Goal: Task Accomplishment & Management: Use online tool/utility

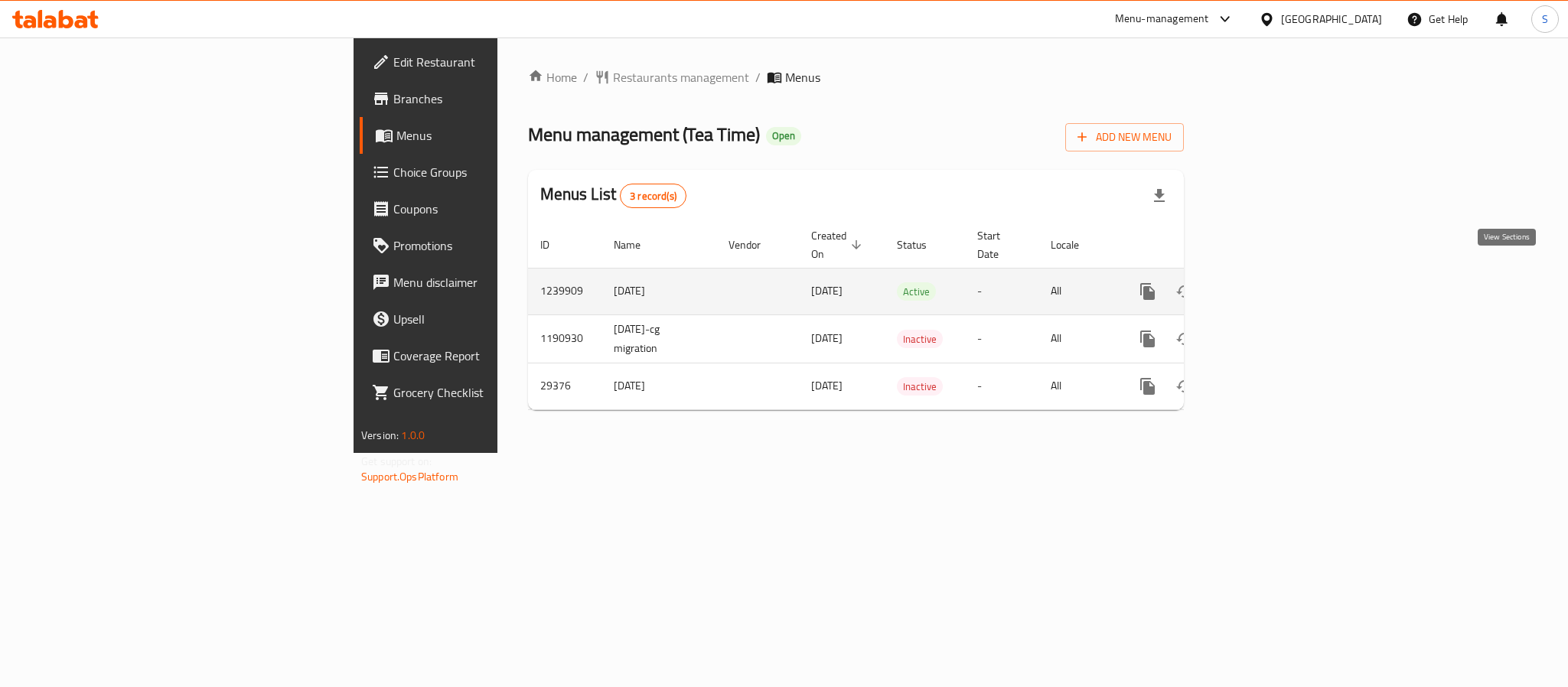
click at [1277, 278] on link "enhanced table" at bounding box center [1258, 291] width 37 height 37
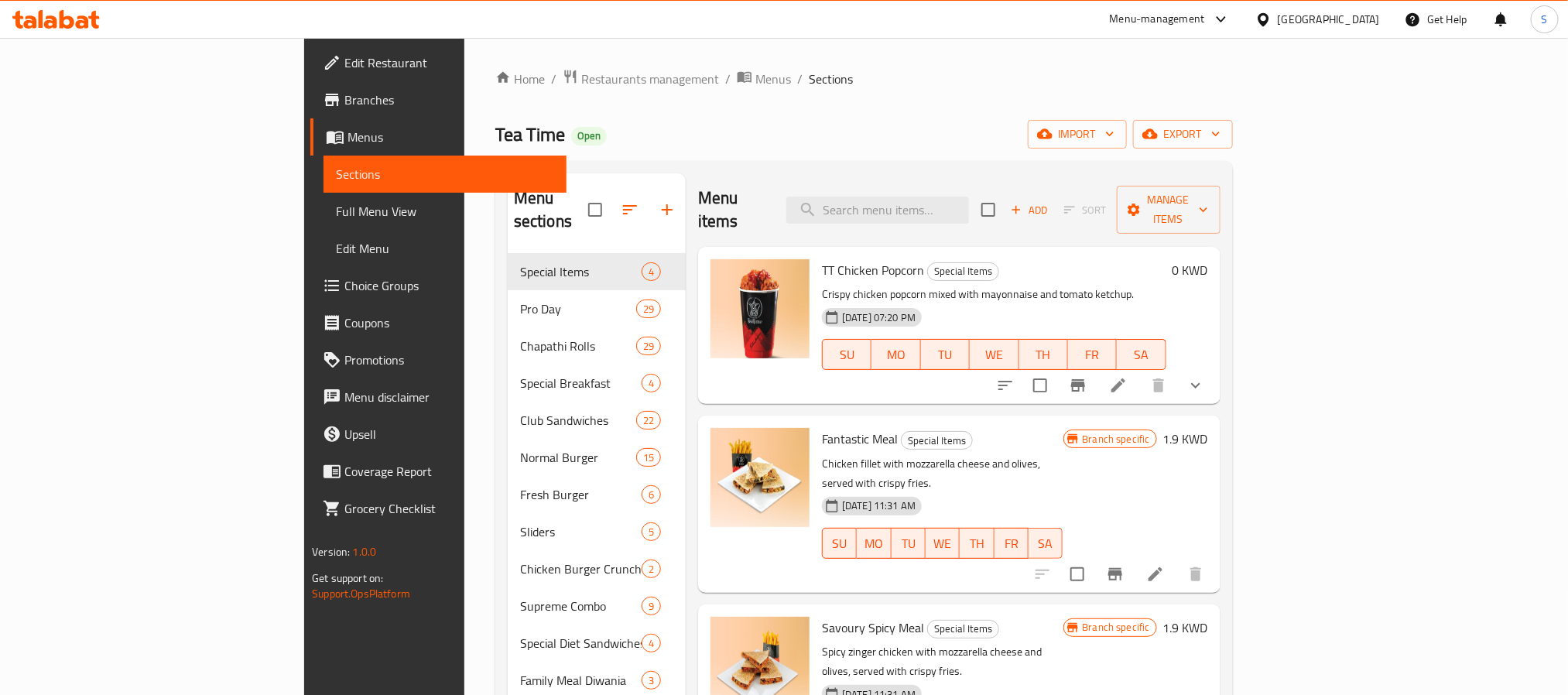
click at [969, 197] on input "search" at bounding box center [878, 210] width 183 height 27
paste input "T T Sausage and Egg Muffin"
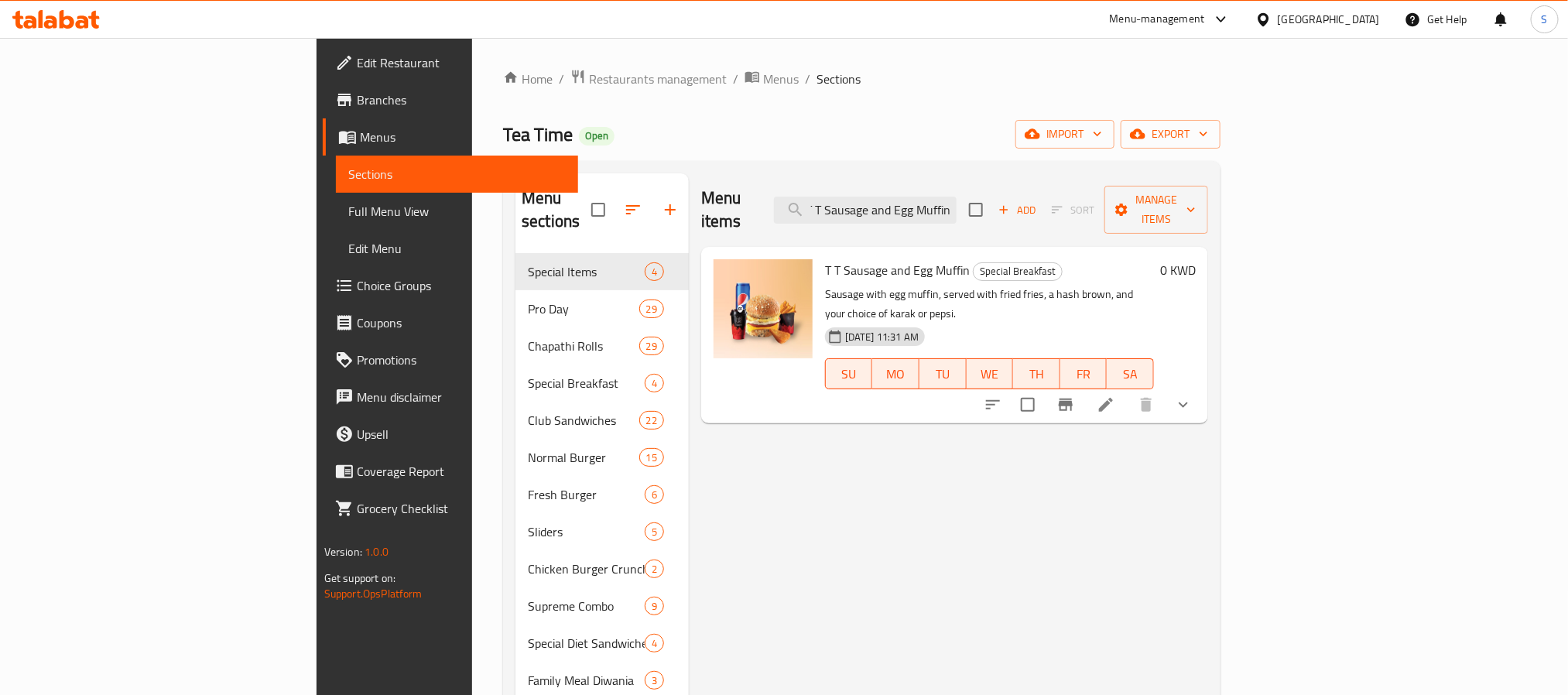
type input "T T Sausage and Egg Muffin"
click at [1128, 391] on li at bounding box center [1106, 405] width 44 height 28
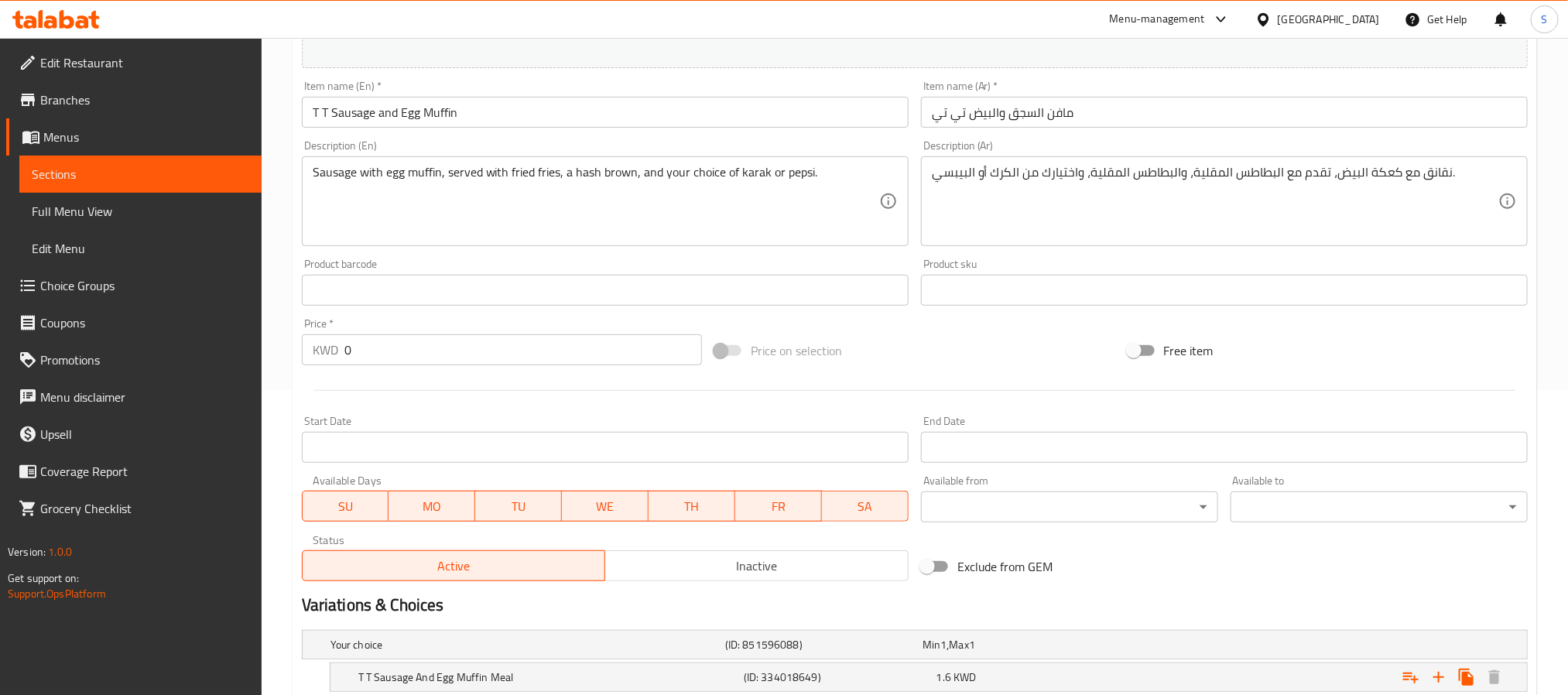
scroll to position [457, 0]
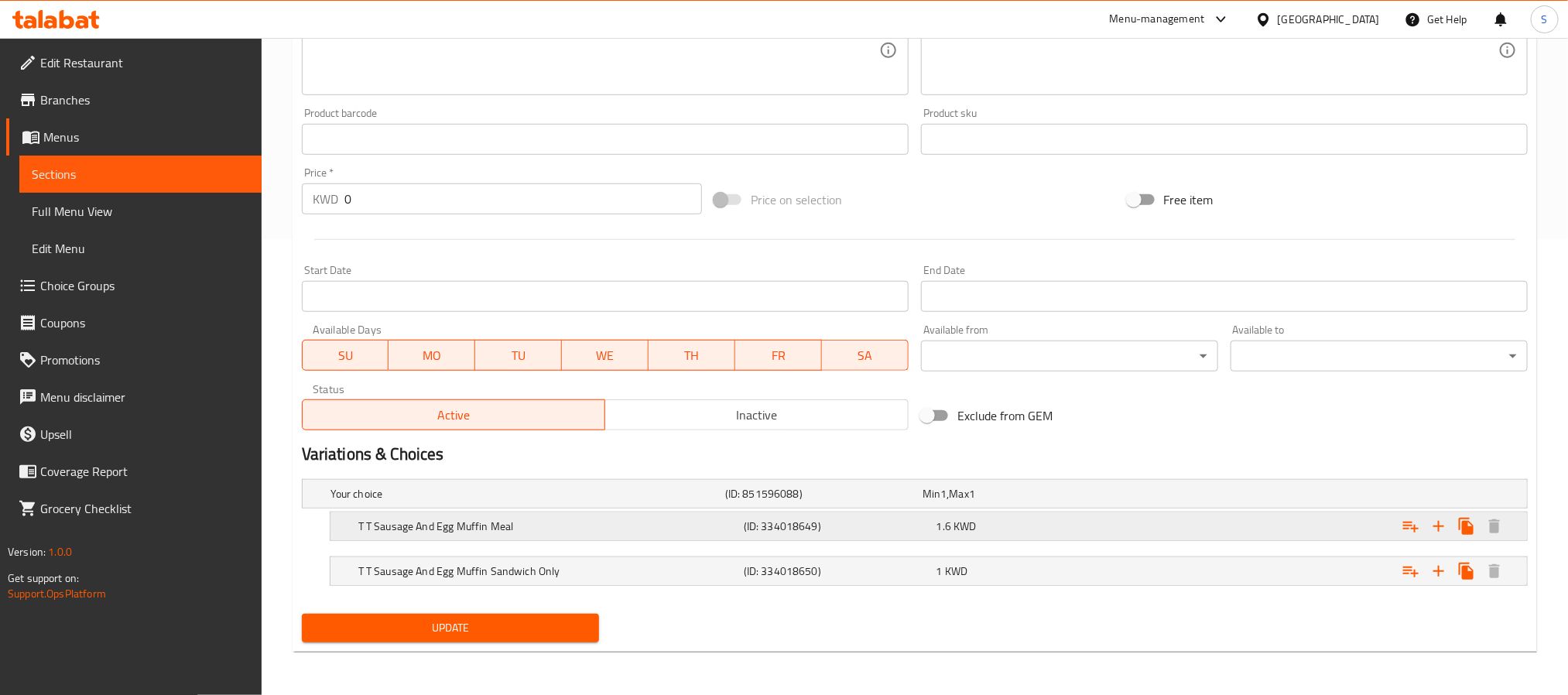
click at [669, 540] on div "T T Sausage And Egg Muffin Meal (ID: 334018649) 1.6 KWD" at bounding box center [934, 526] width 1157 height 34
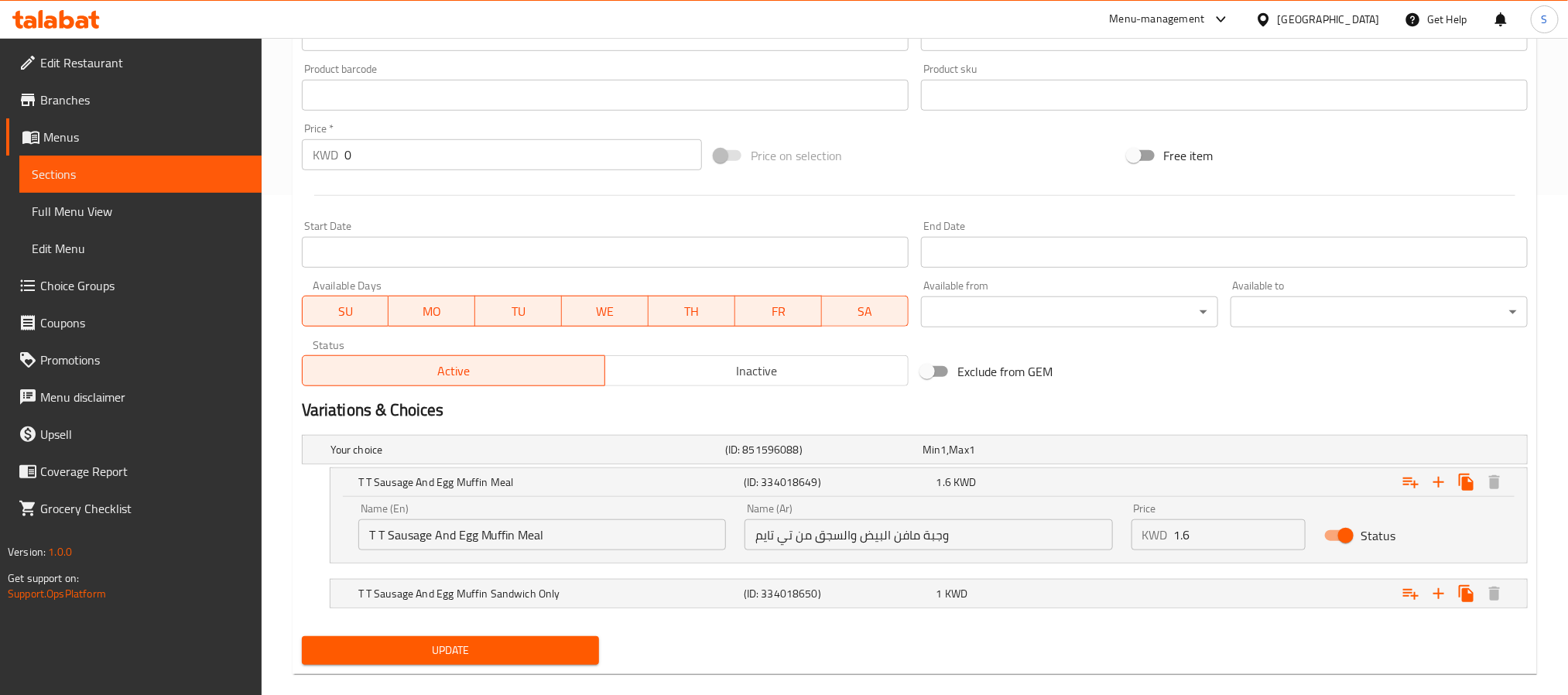
scroll to position [523, 0]
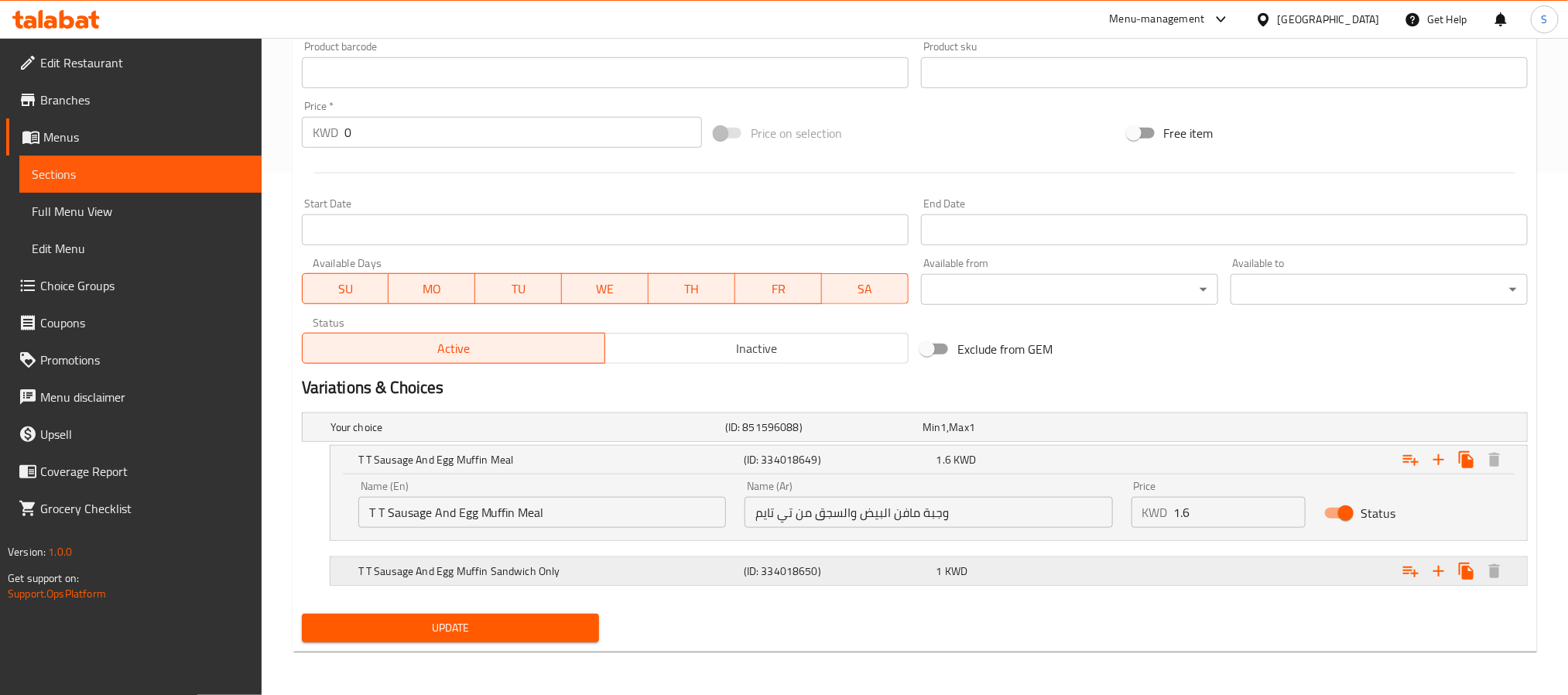
click at [976, 568] on div "1 KWD" at bounding box center [1030, 571] width 187 height 16
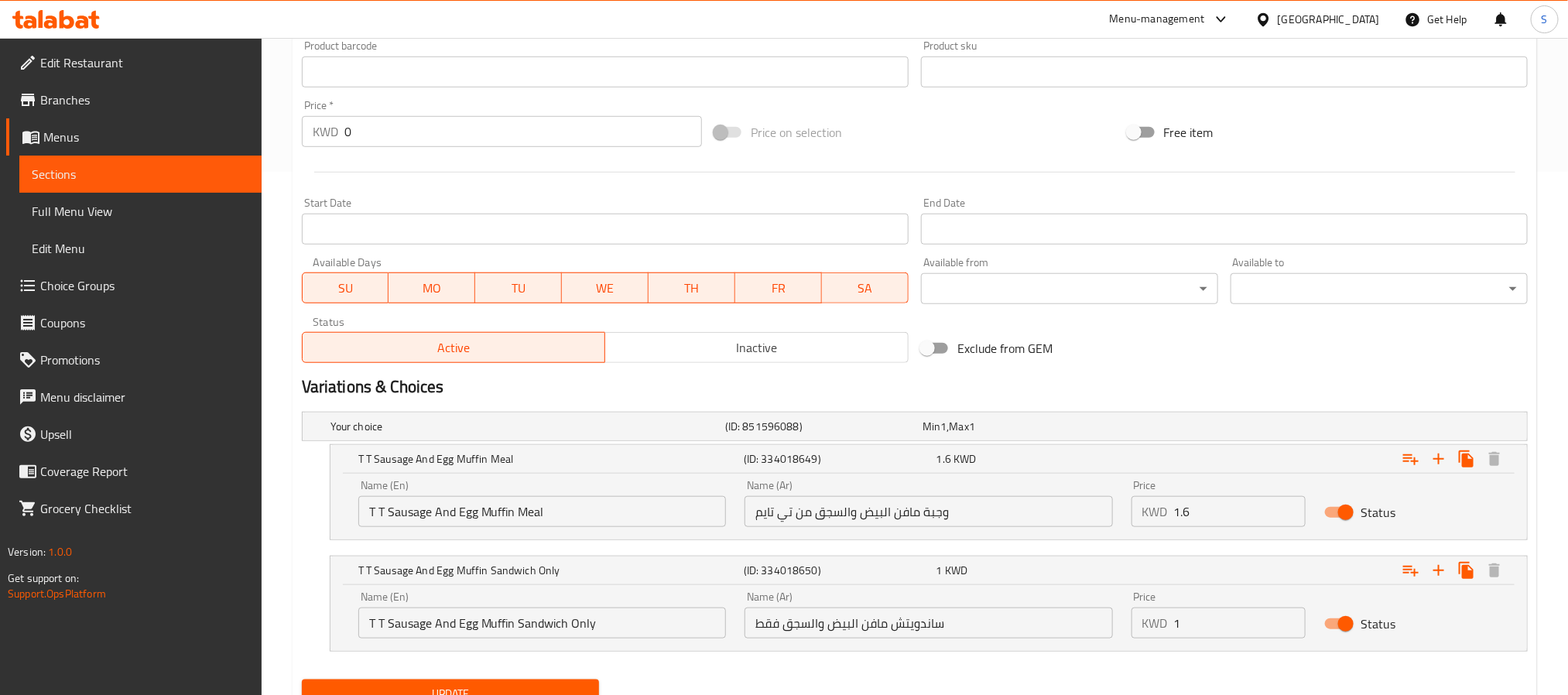
scroll to position [591, 0]
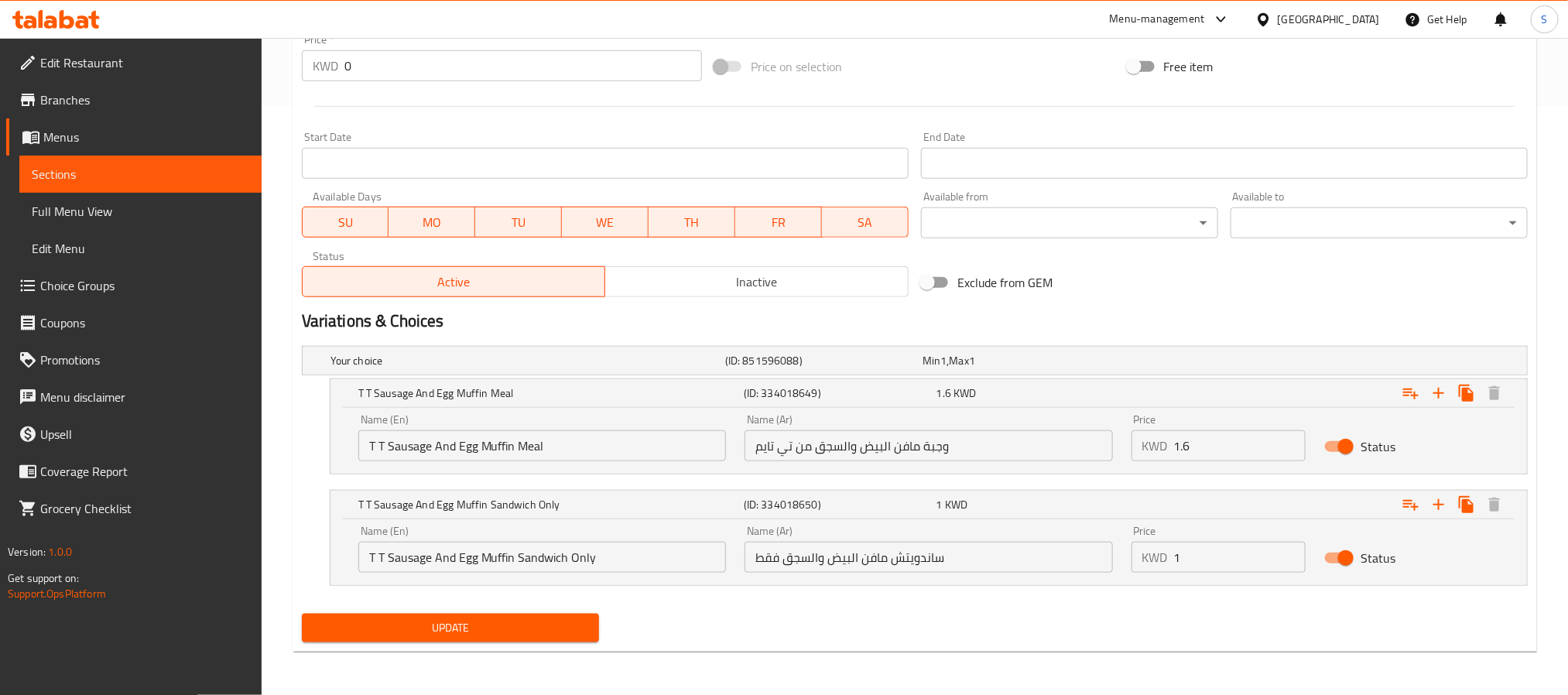
click at [190, 139] on span "Menus" at bounding box center [146, 137] width 206 height 19
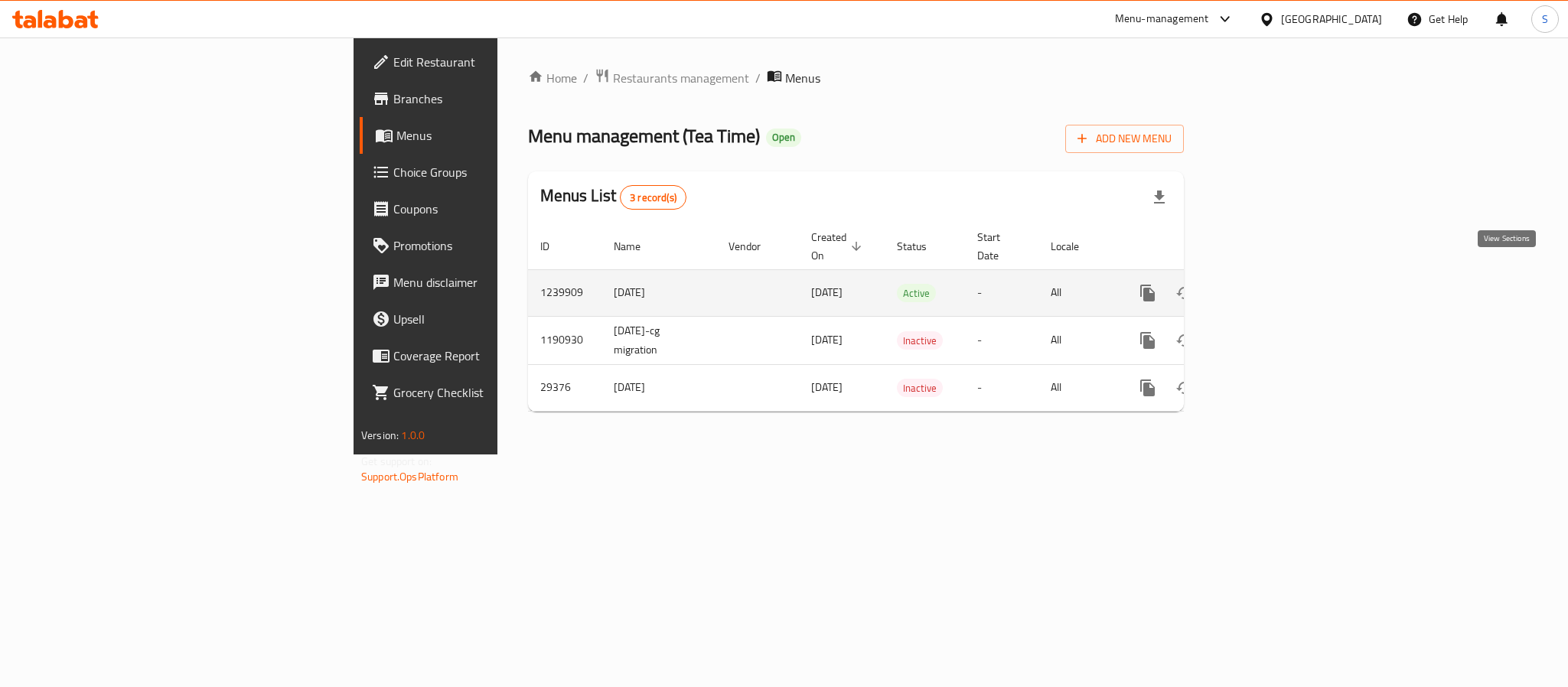
click at [1277, 275] on link "enhanced table" at bounding box center [1258, 293] width 37 height 37
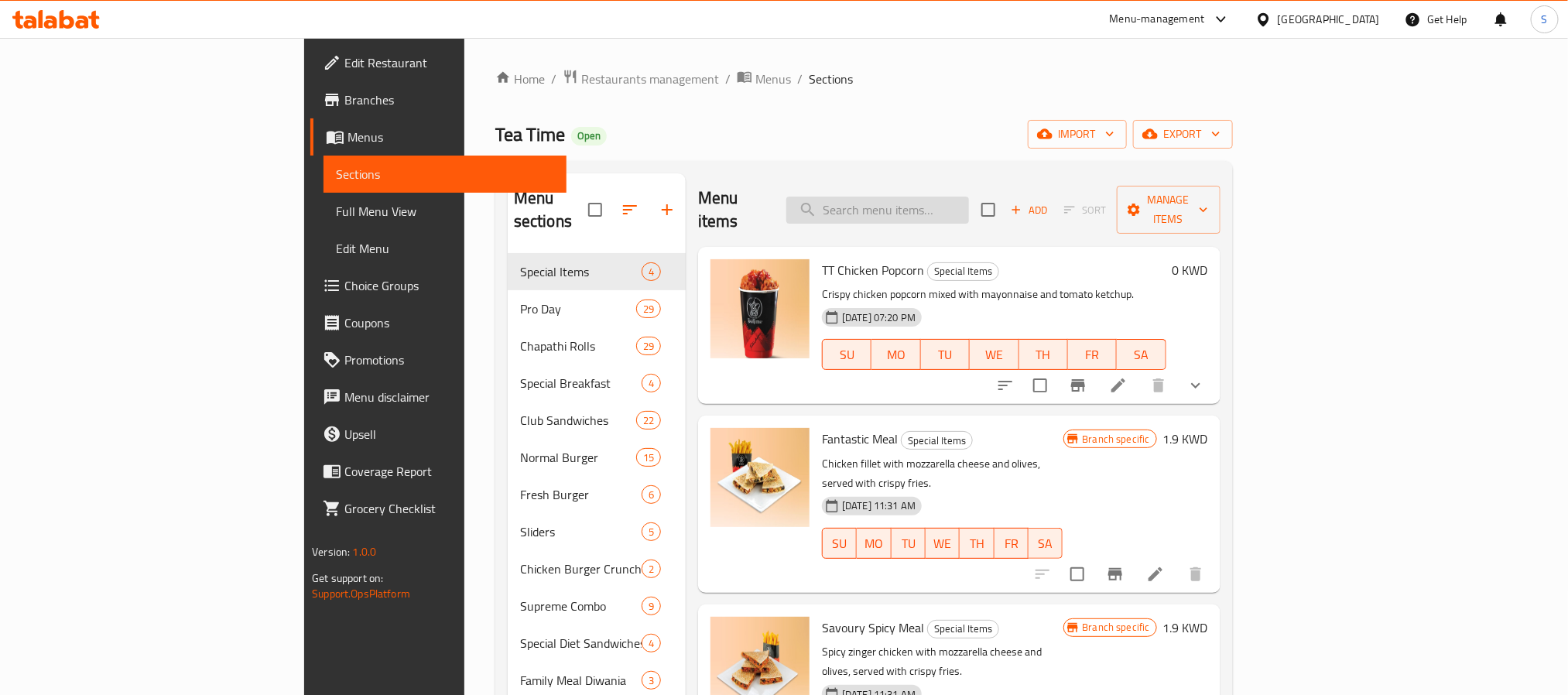
click at [903, 197] on input "search" at bounding box center [878, 210] width 183 height 27
paste input "Tea Time Sausage And Egg Muffin"
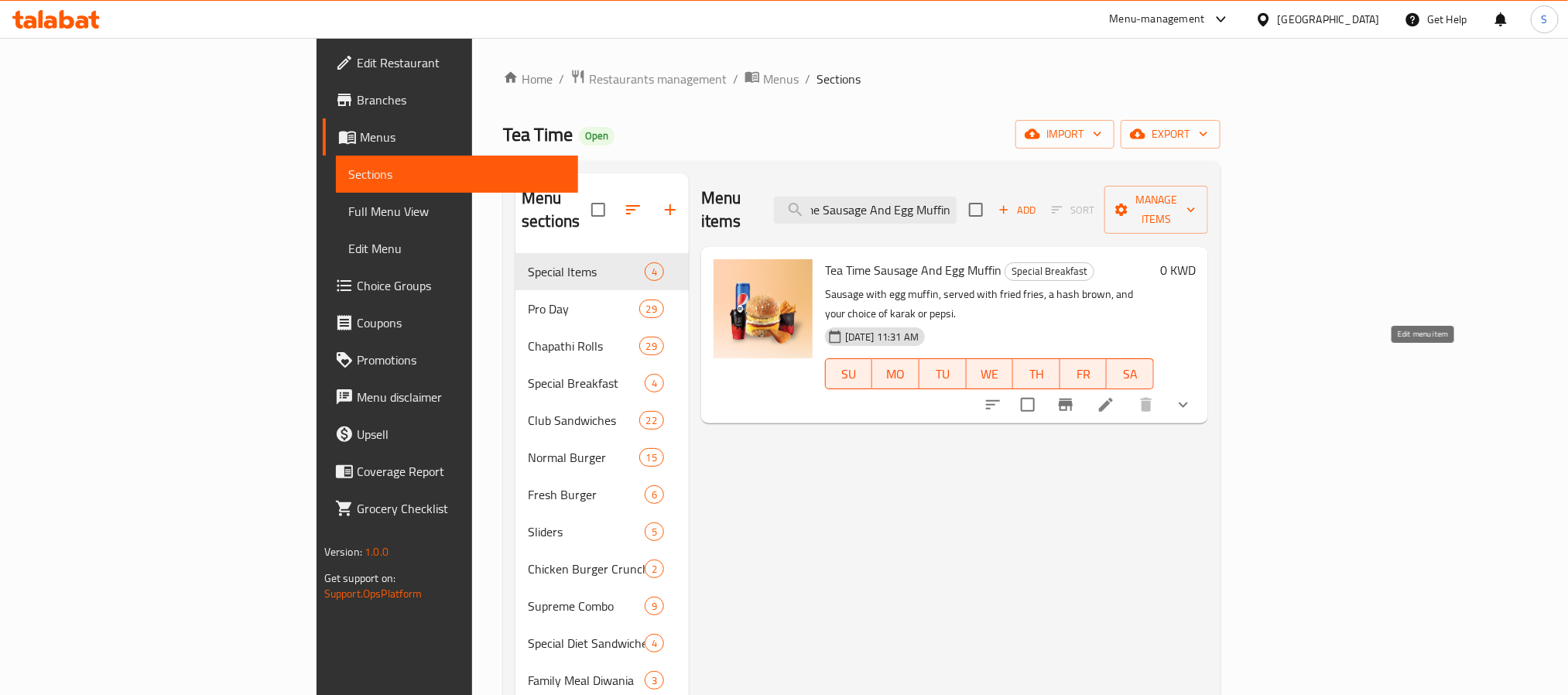
type input "Tea Time Sausage And Egg Muffin"
click at [1113, 398] on icon at bounding box center [1106, 405] width 14 height 14
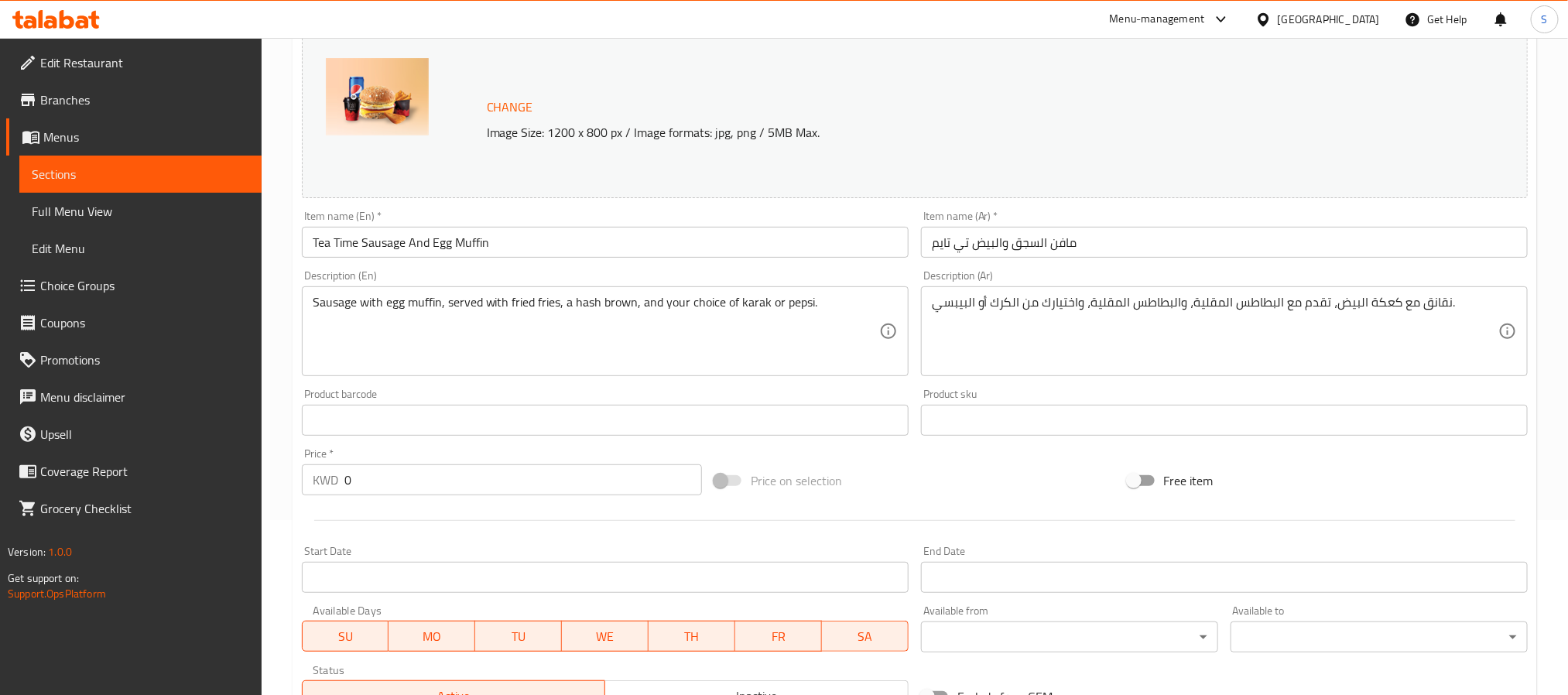
scroll to position [457, 0]
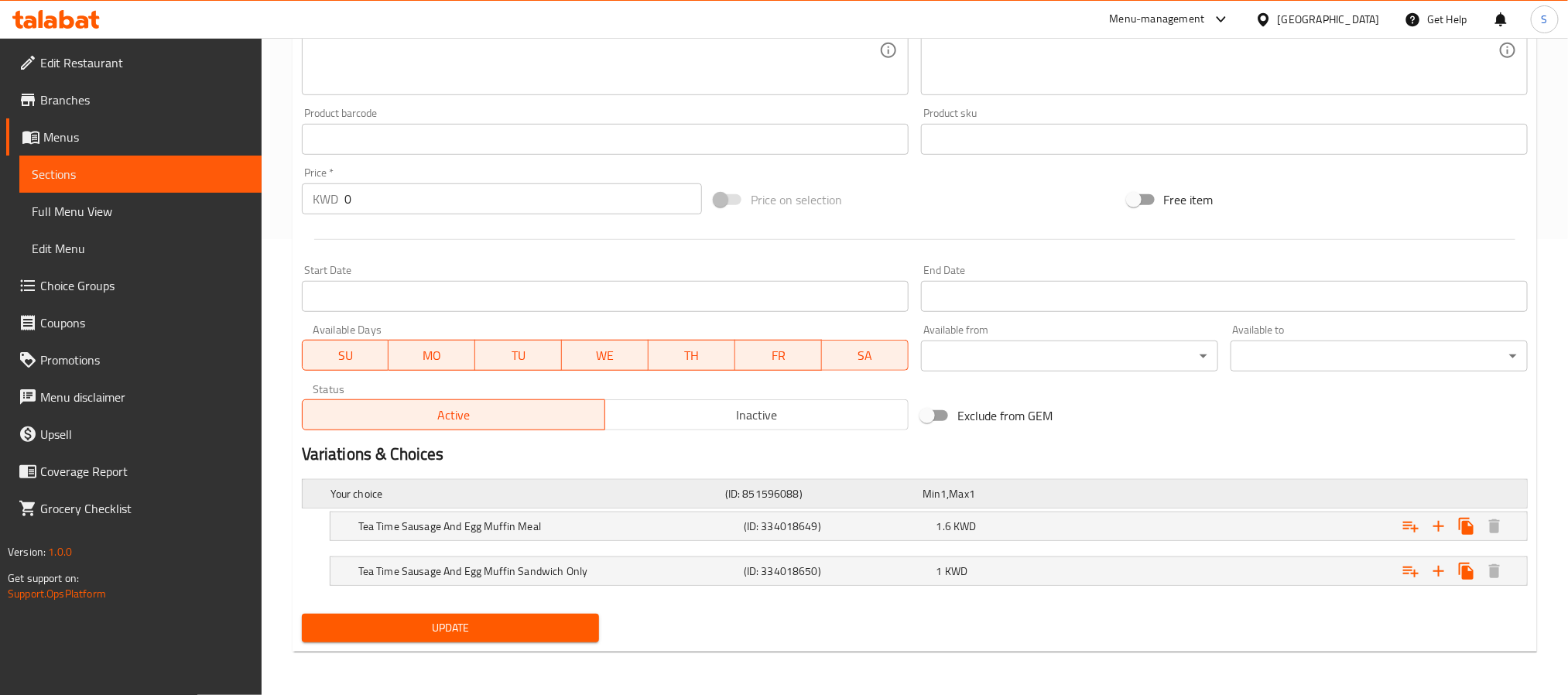
click at [957, 506] on div "Your choice (ID: 851596088) Min 1 , Max 1" at bounding box center [919, 494] width 1184 height 34
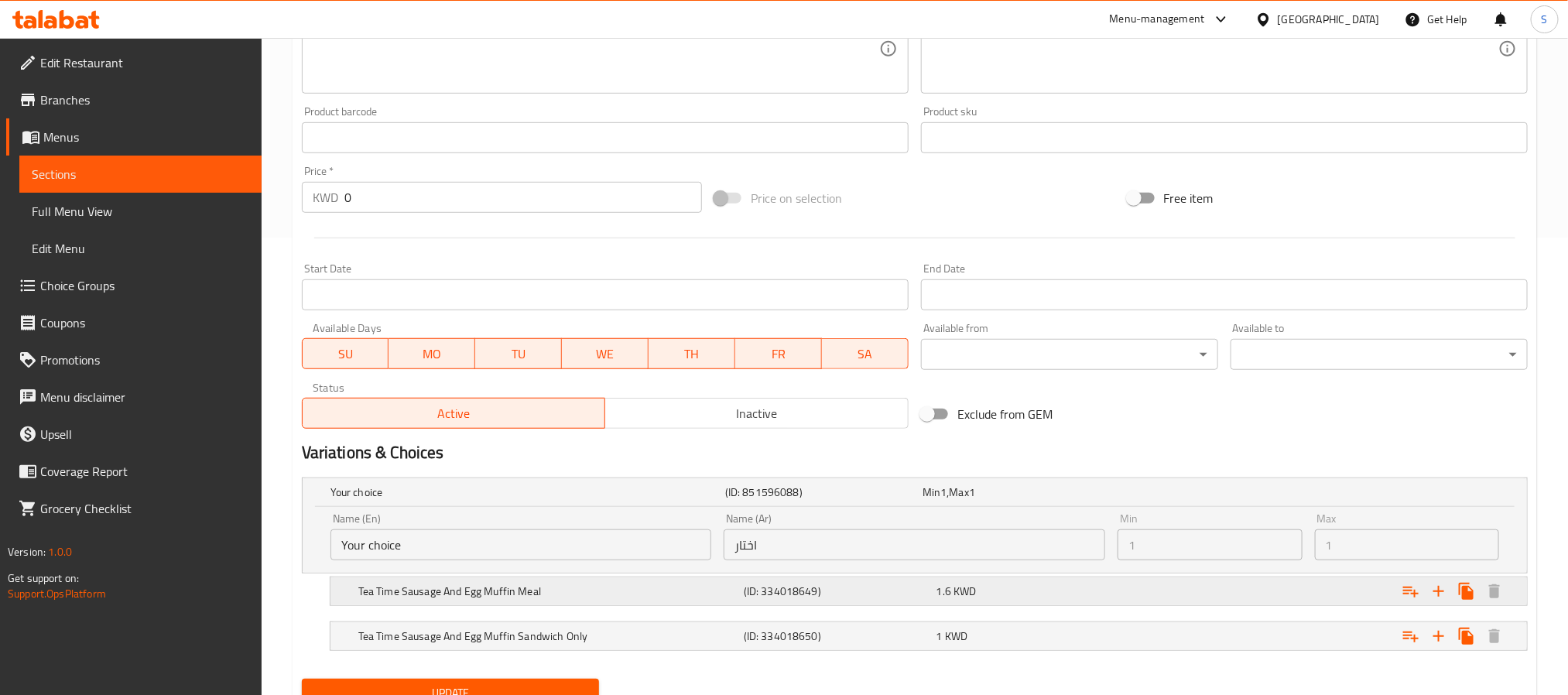
click at [927, 595] on h5 "(ID: 334018649)" at bounding box center [837, 592] width 187 height 16
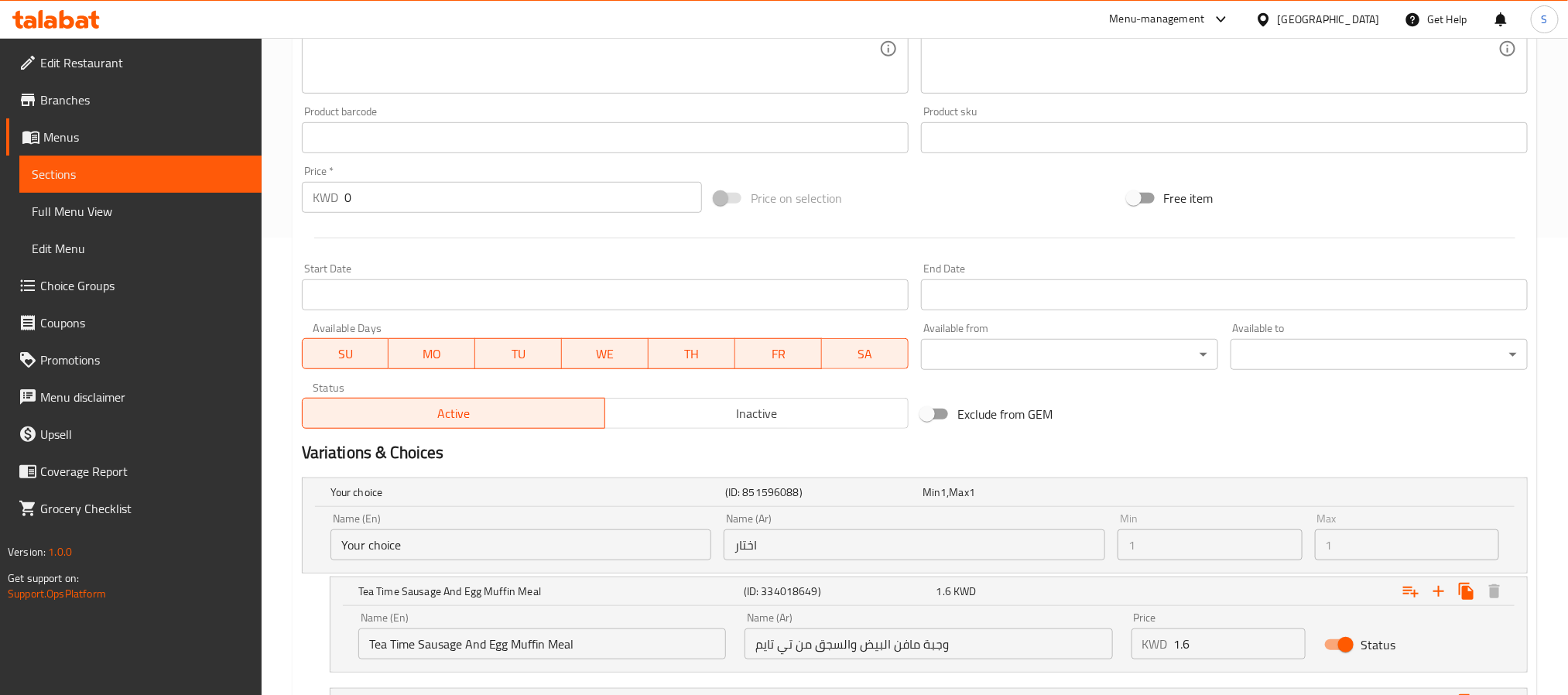
scroll to position [591, 0]
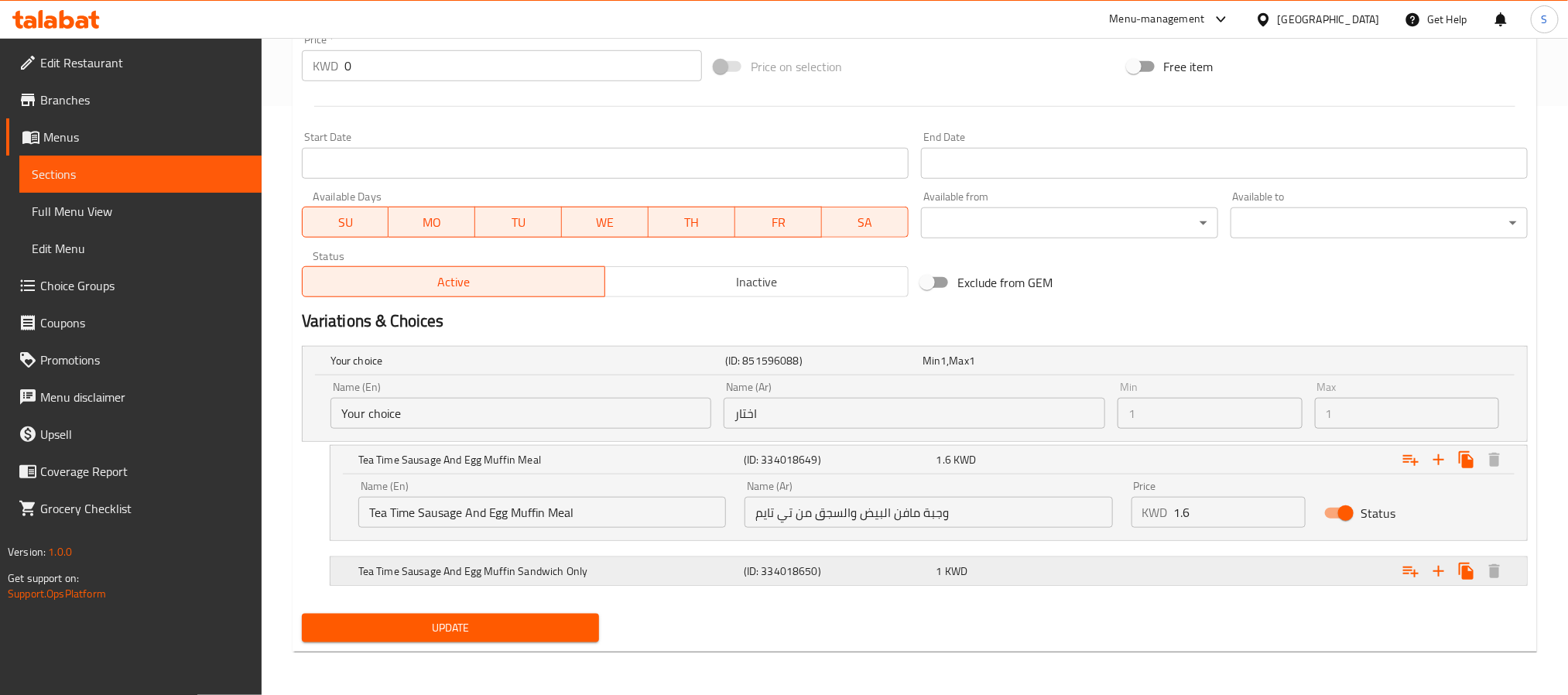
click at [1013, 581] on div "1 KWD" at bounding box center [1030, 571] width 193 height 22
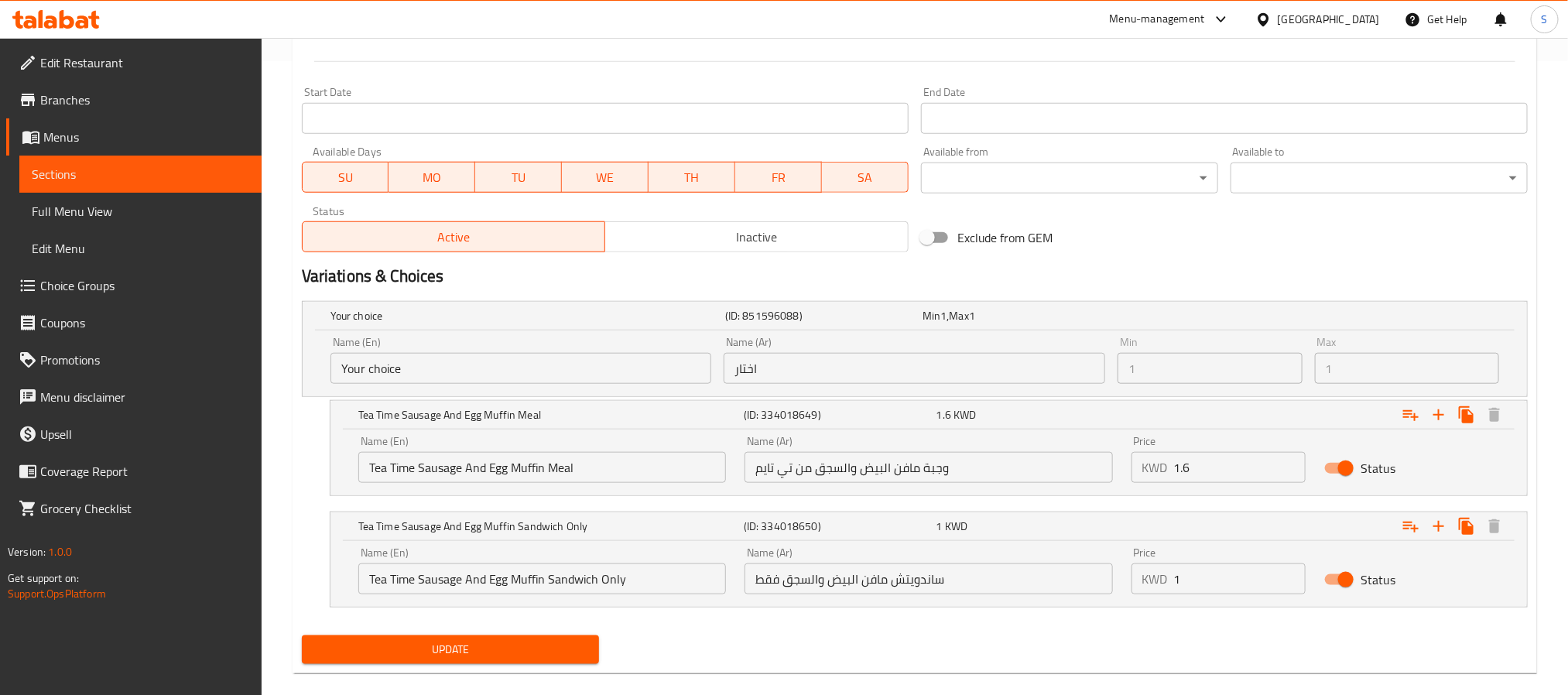
scroll to position [657, 0]
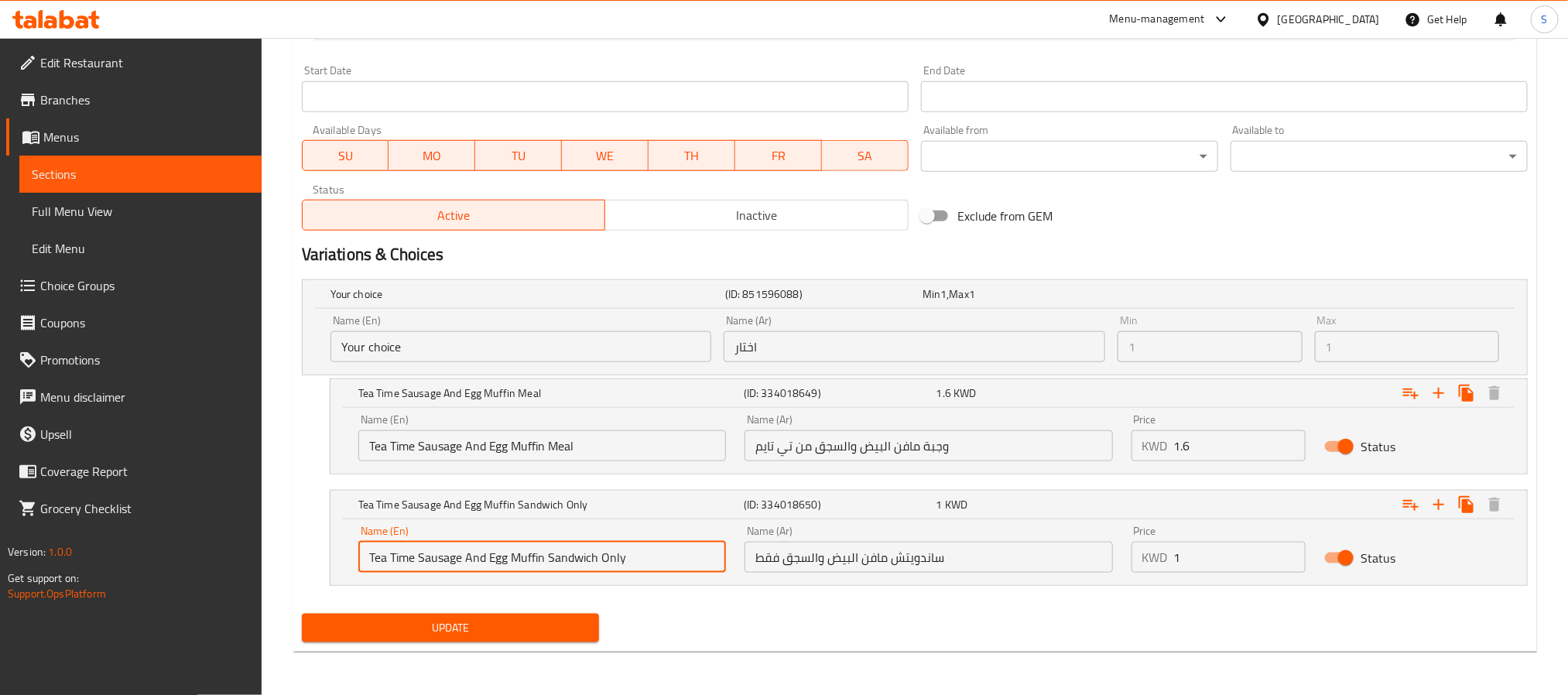
click at [641, 571] on input "Tea Time Sausage And Egg Muffin Sandwich Only" at bounding box center [542, 557] width 368 height 31
click at [990, 563] on input "ساندويتش مافن البيض والسجق فقط" at bounding box center [928, 557] width 368 height 31
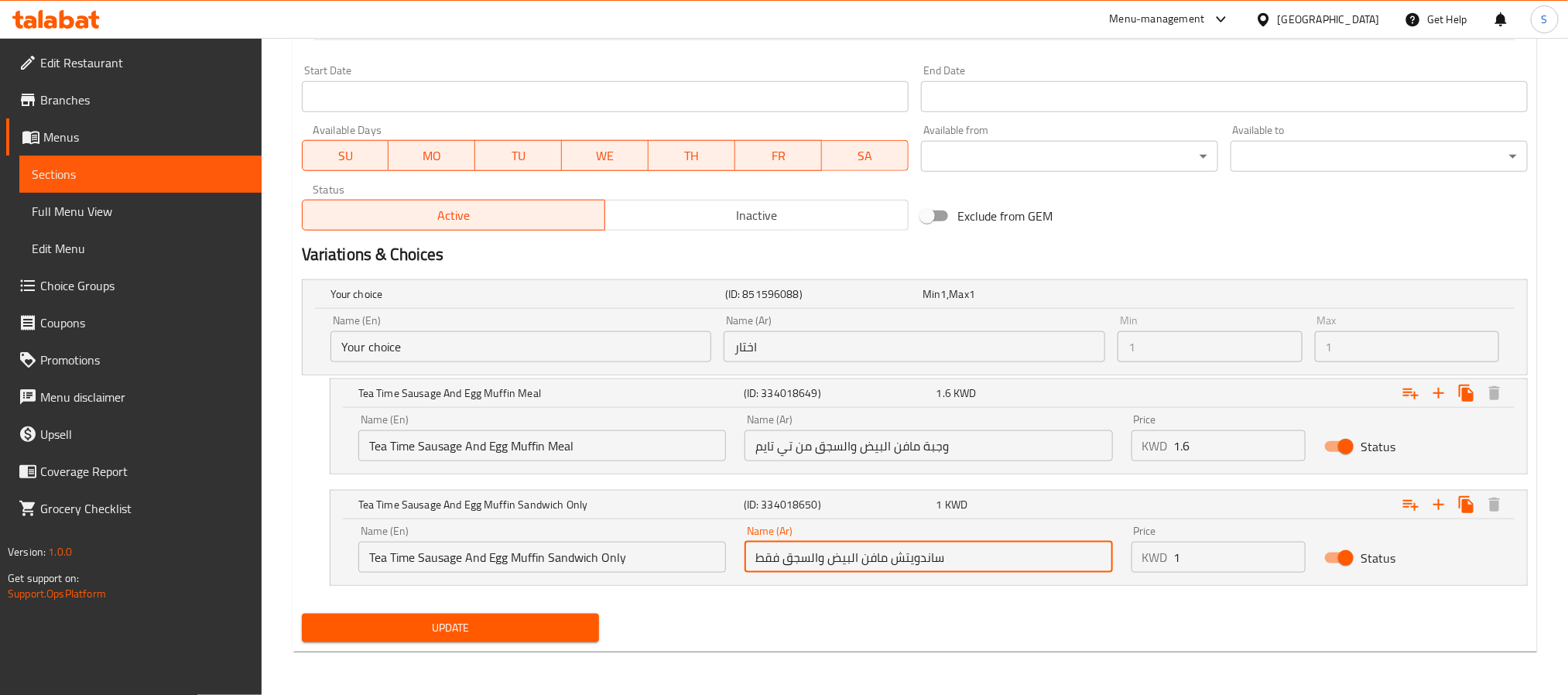
click at [440, 632] on span "Update" at bounding box center [450, 628] width 273 height 19
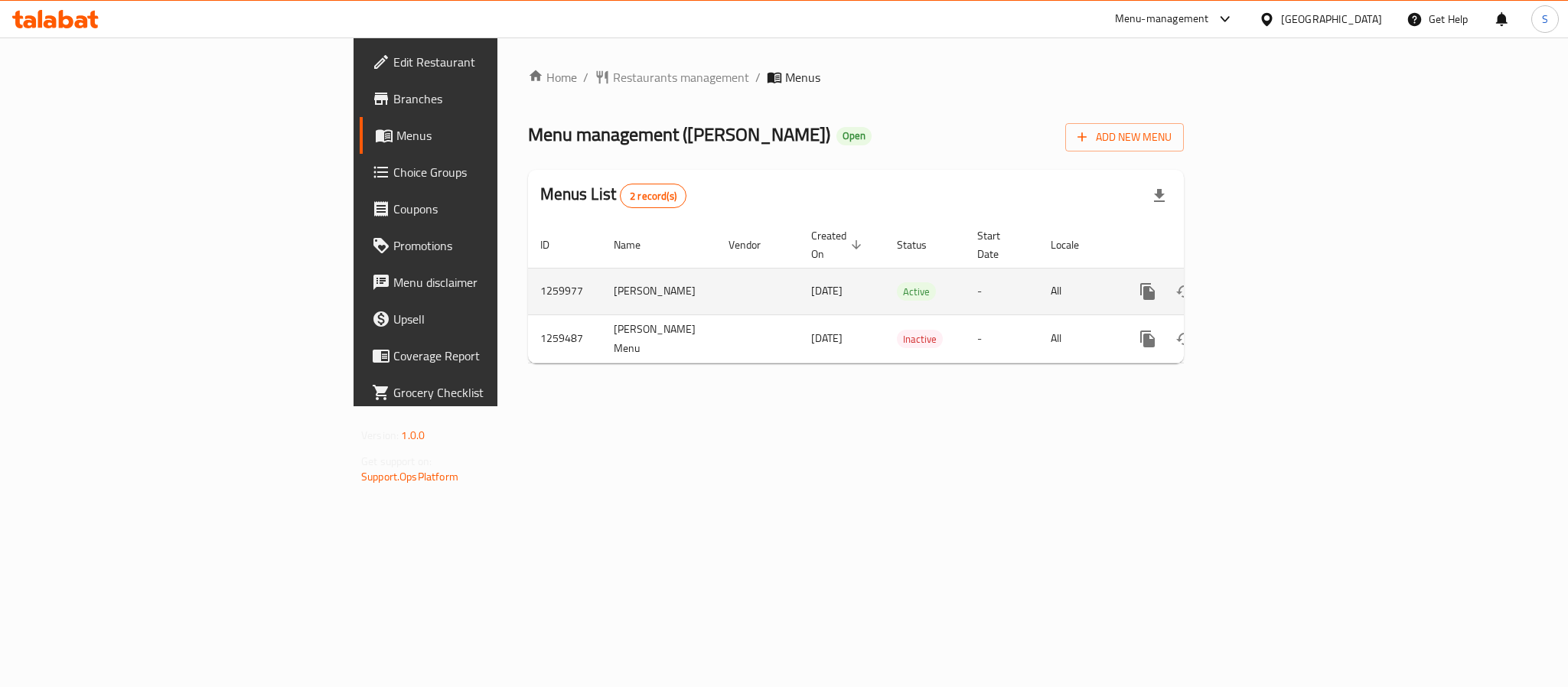
click at [1267, 282] on icon "enhanced table" at bounding box center [1258, 291] width 18 height 18
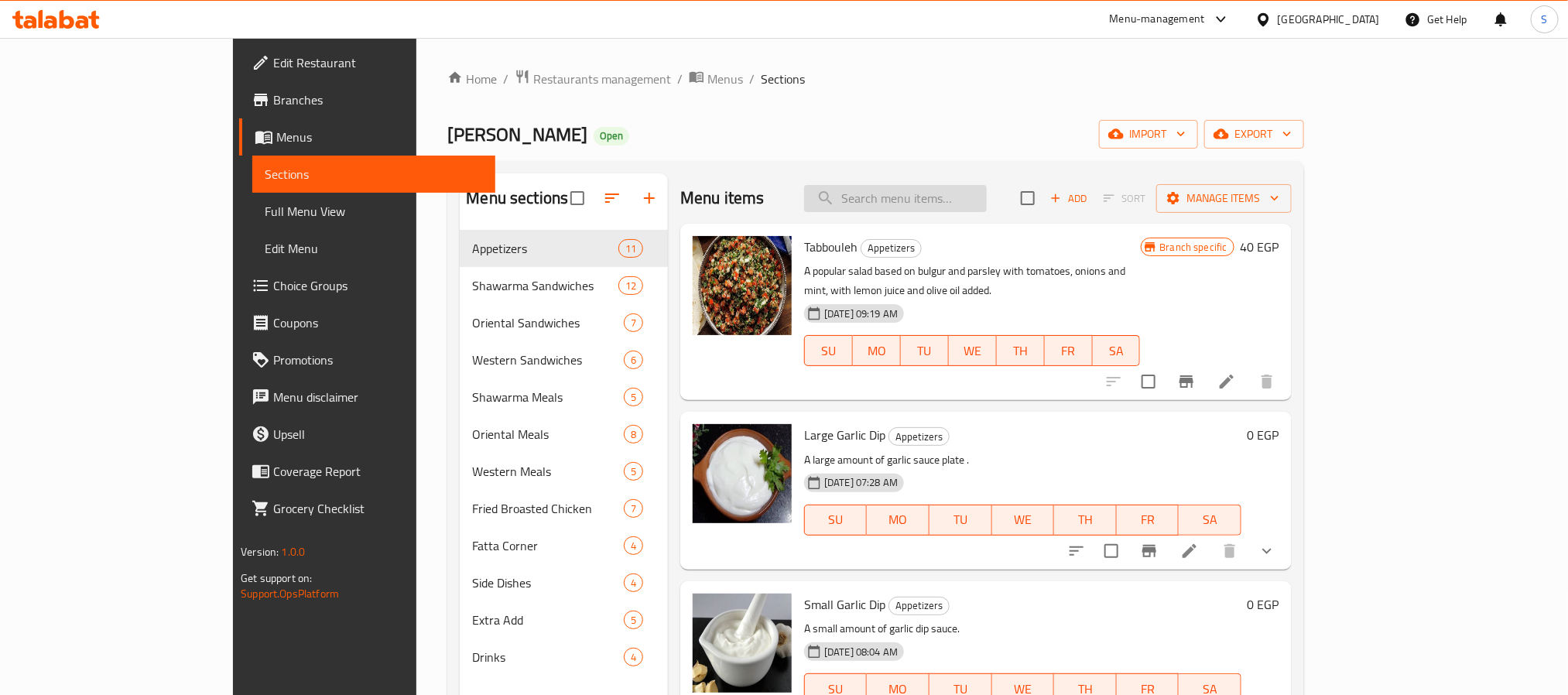
click at [967, 207] on input "search" at bounding box center [896, 198] width 183 height 27
paste input "Small Garlic Dip"
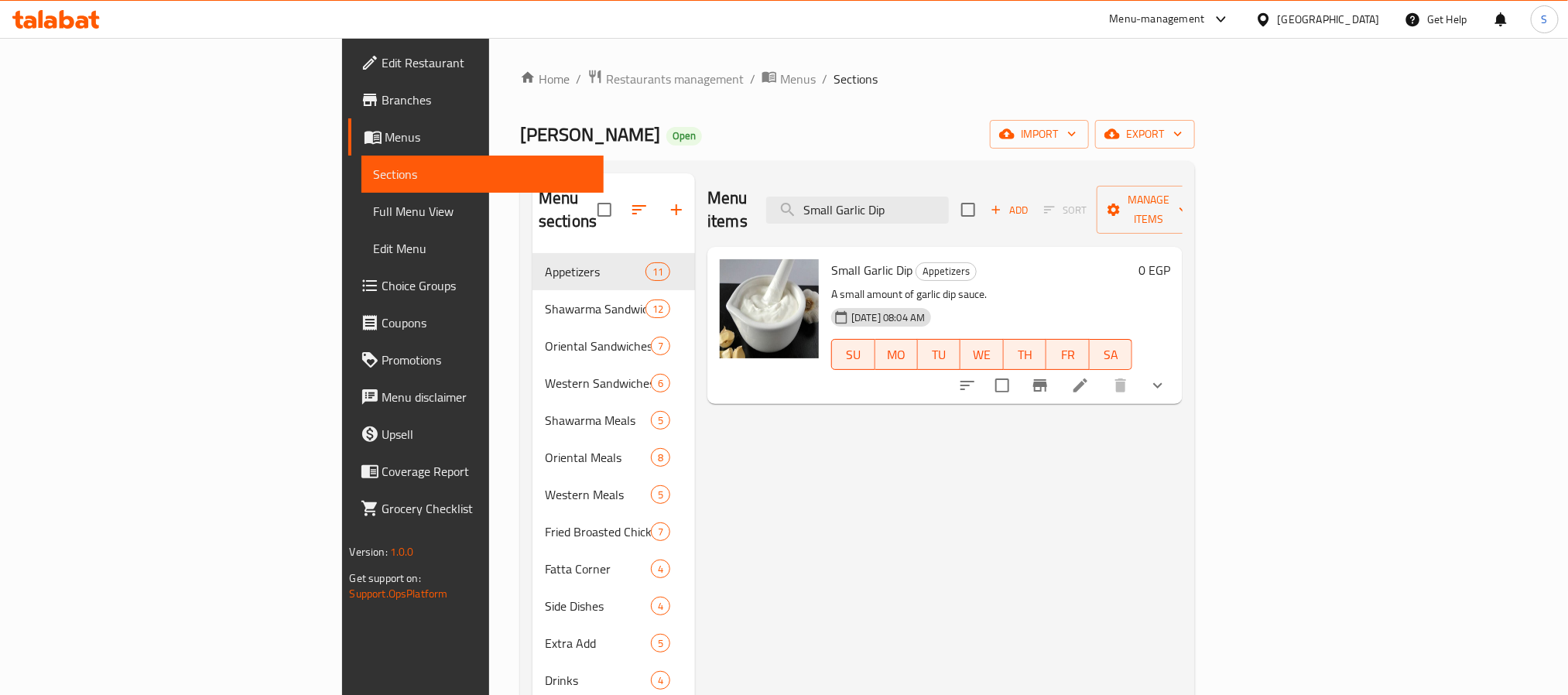
type input "Small Garlic Dip"
click at [1102, 372] on li at bounding box center [1081, 386] width 44 height 28
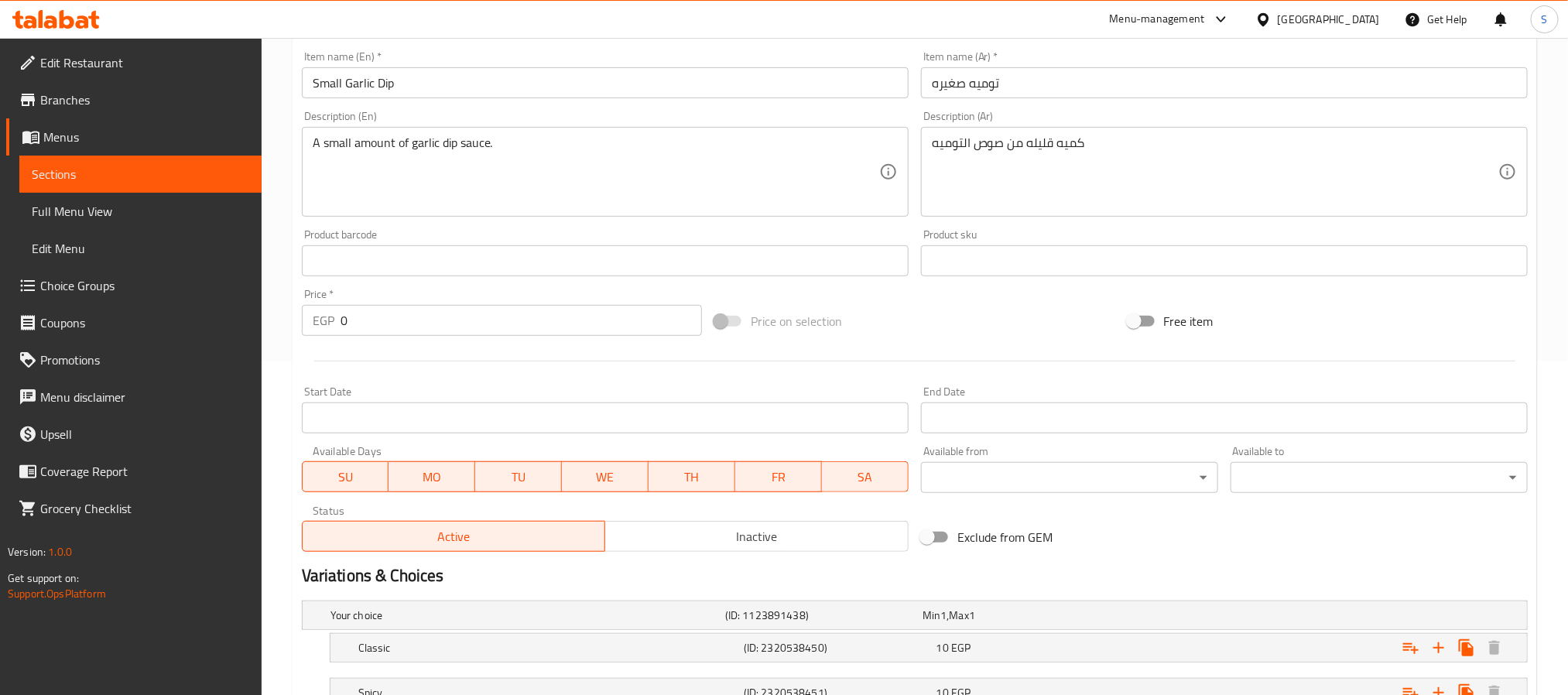
scroll to position [457, 0]
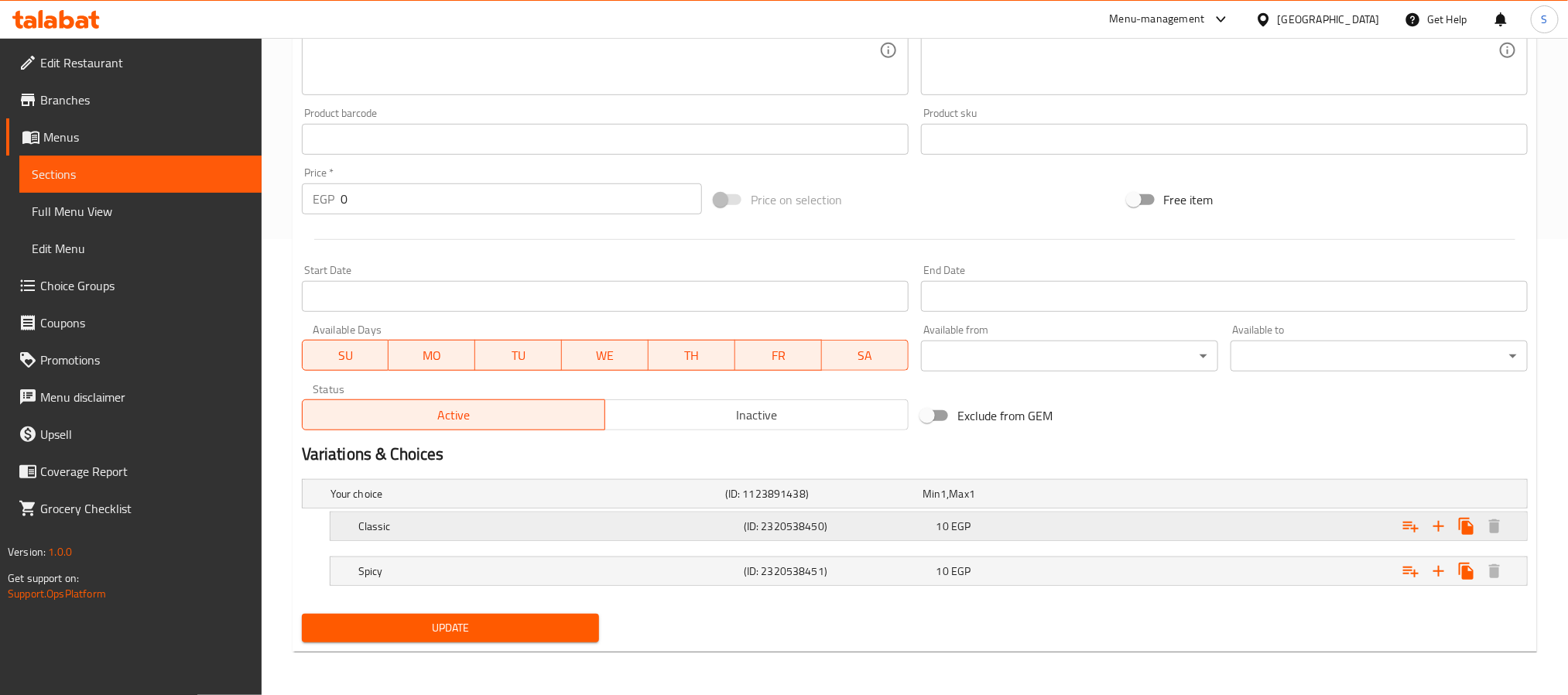
click at [980, 521] on div "10 EGP" at bounding box center [1030, 526] width 187 height 16
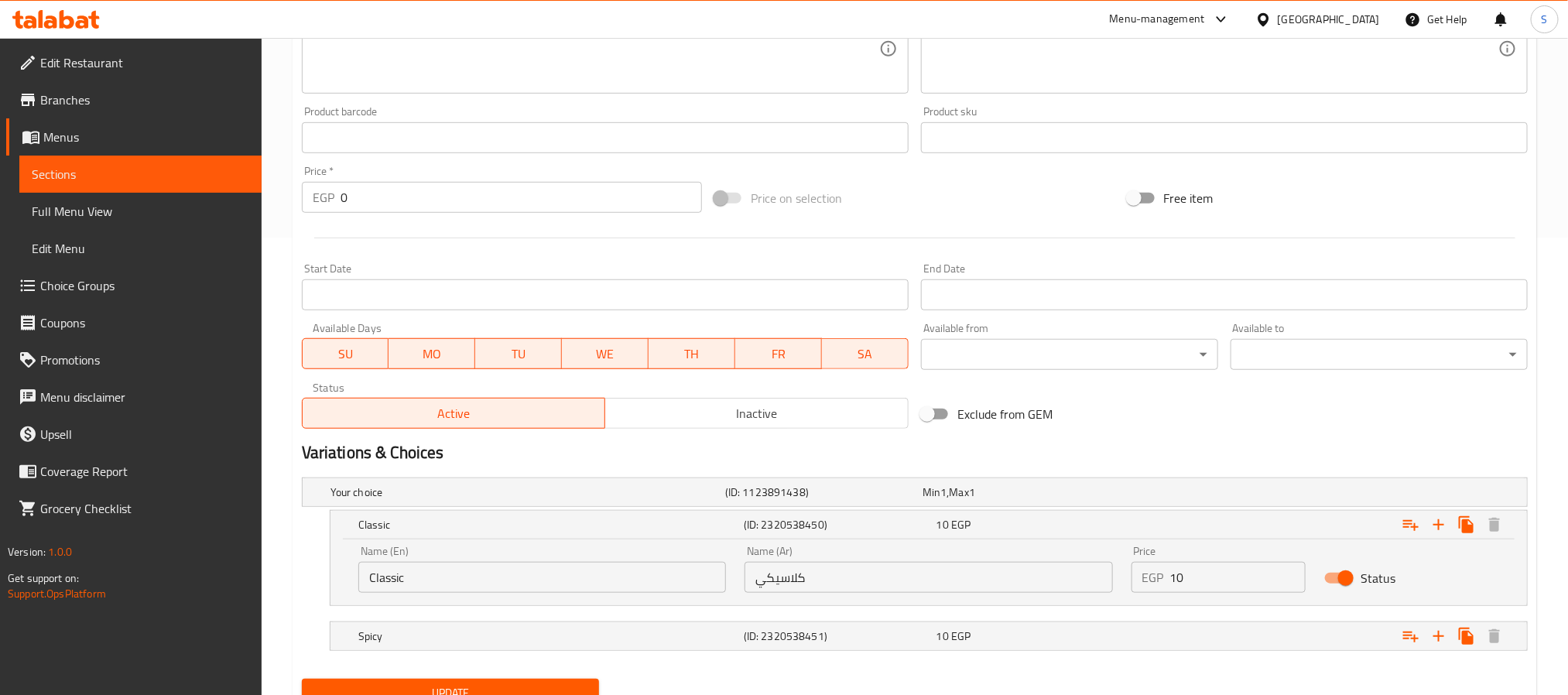
click at [812, 577] on input "كلاسيكي" at bounding box center [928, 578] width 368 height 31
click at [813, 584] on input "كلاسيكي" at bounding box center [928, 578] width 368 height 31
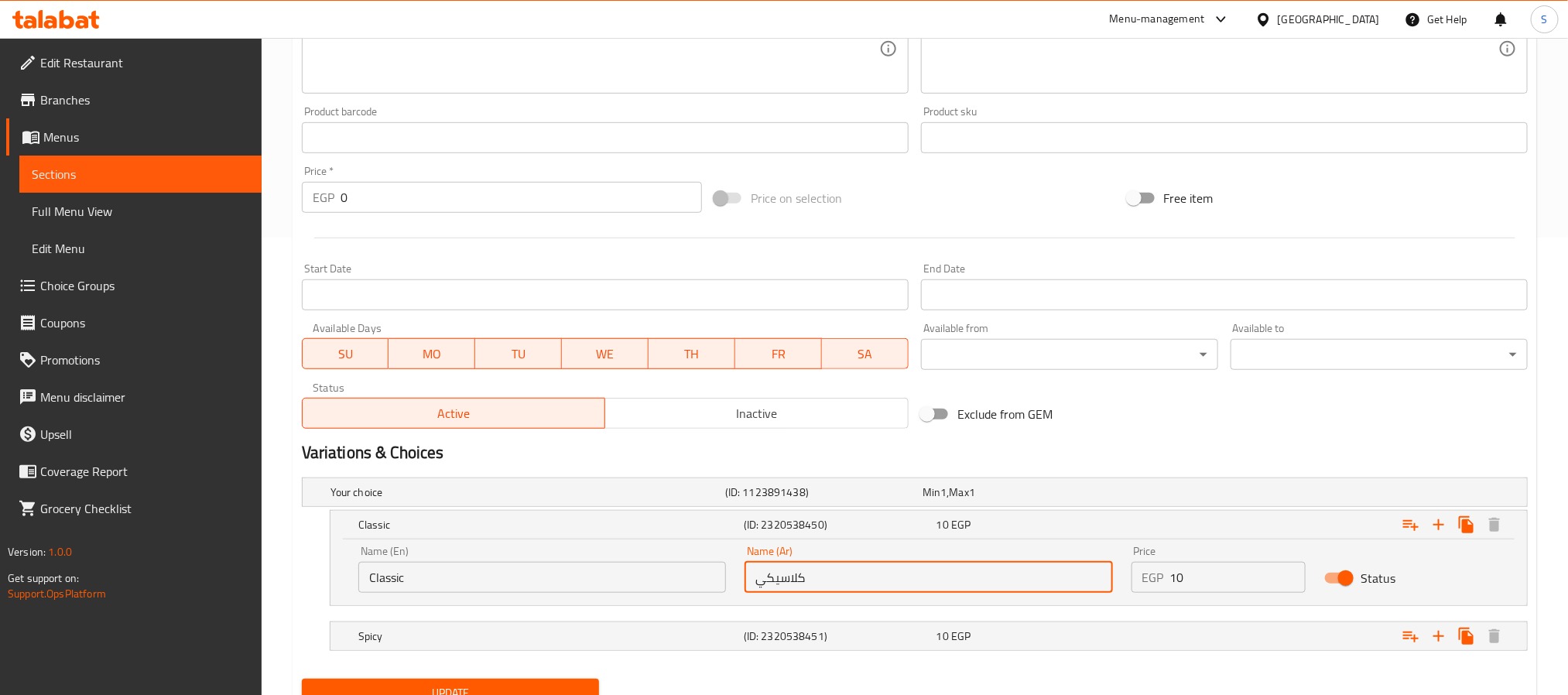
click at [813, 584] on input "كلاسيكي" at bounding box center [928, 578] width 368 height 31
paste input "عاد"
type input "عادي"
click at [808, 581] on input "عادي" at bounding box center [928, 578] width 368 height 31
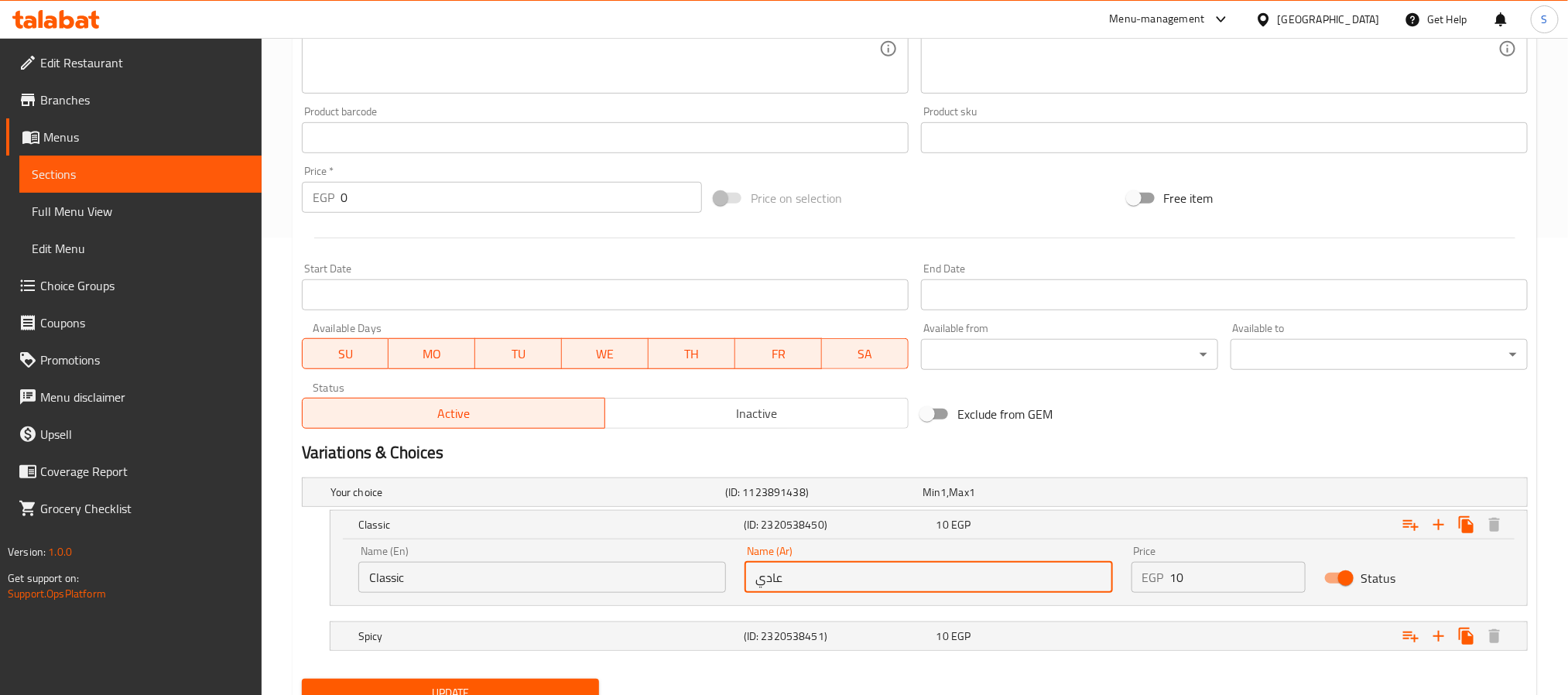
click at [808, 581] on input "عادي" at bounding box center [928, 578] width 368 height 31
click at [505, 585] on input "Classic" at bounding box center [542, 578] width 368 height 31
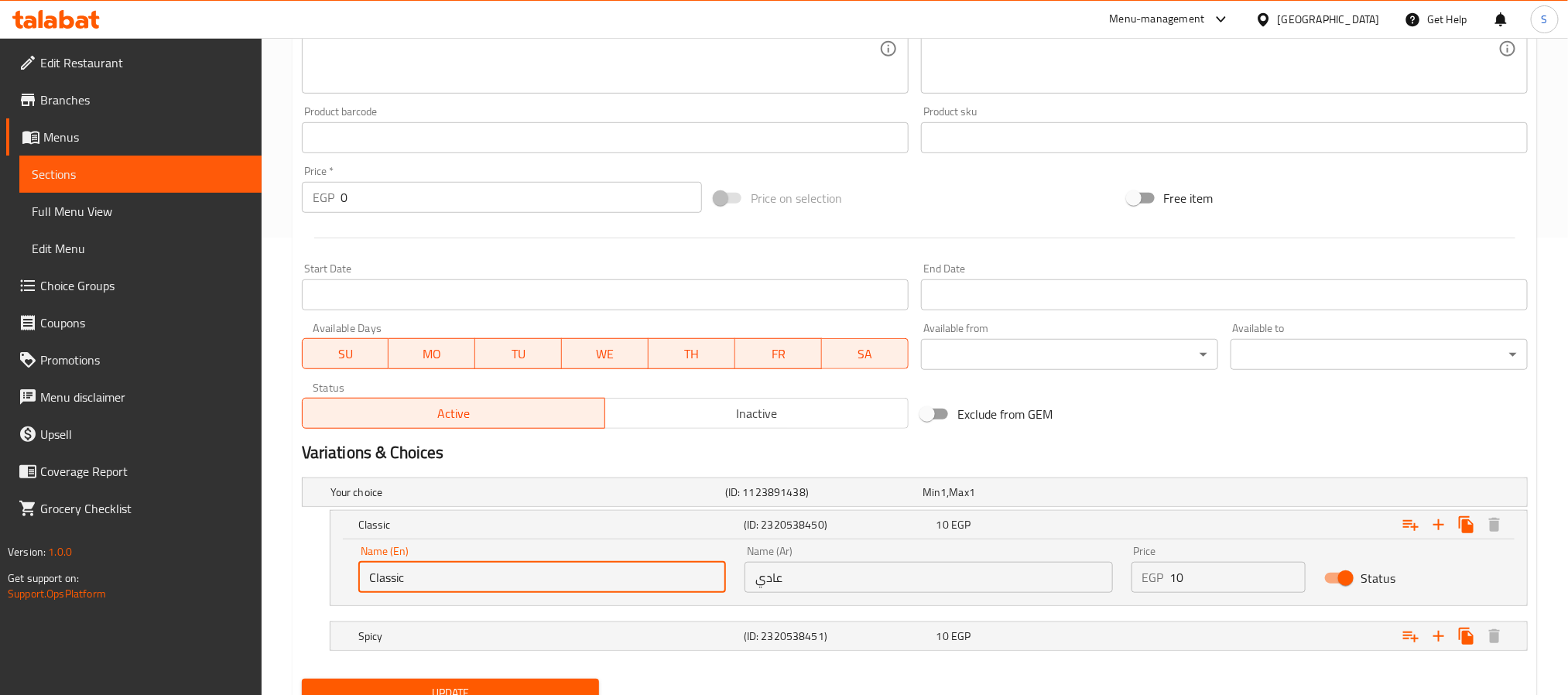
click at [505, 585] on input "Classic" at bounding box center [542, 578] width 368 height 31
paste input "regular"
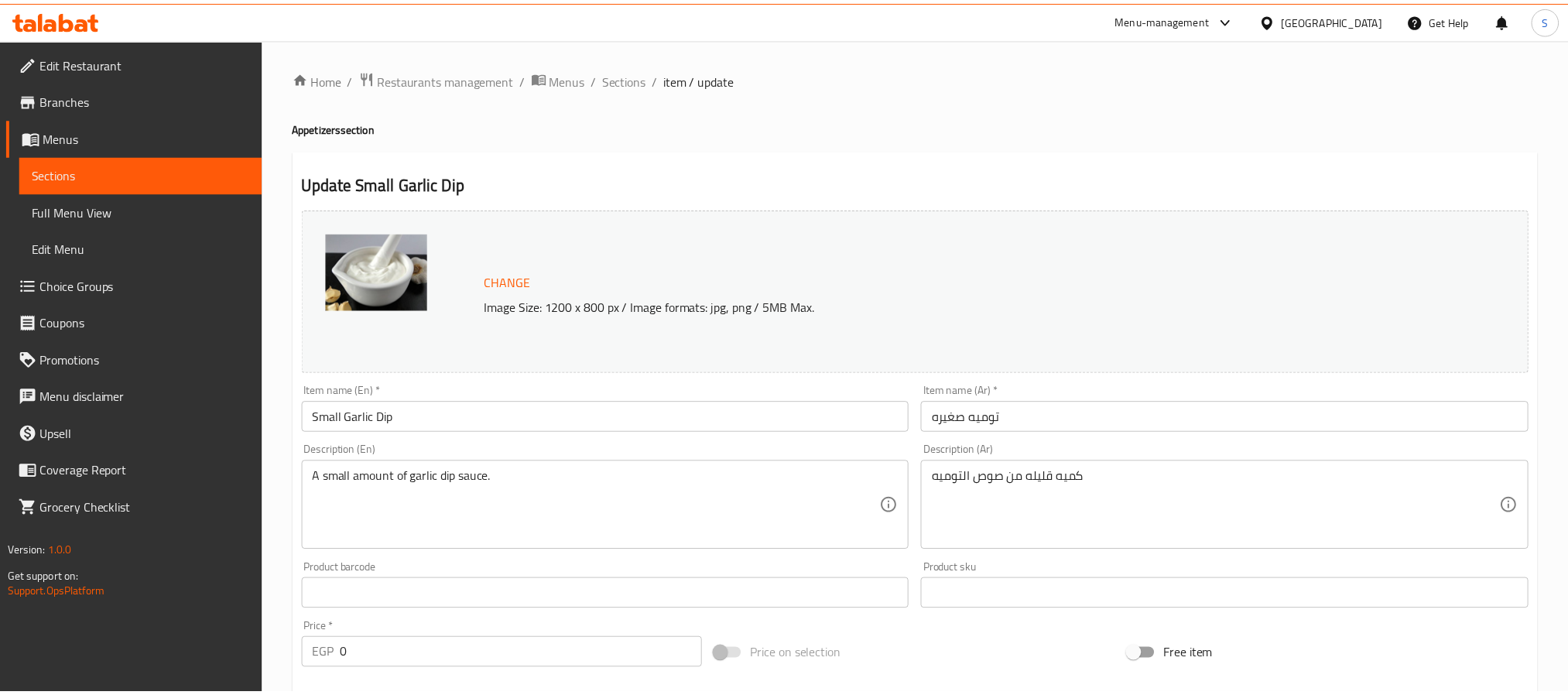
scroll to position [523, 0]
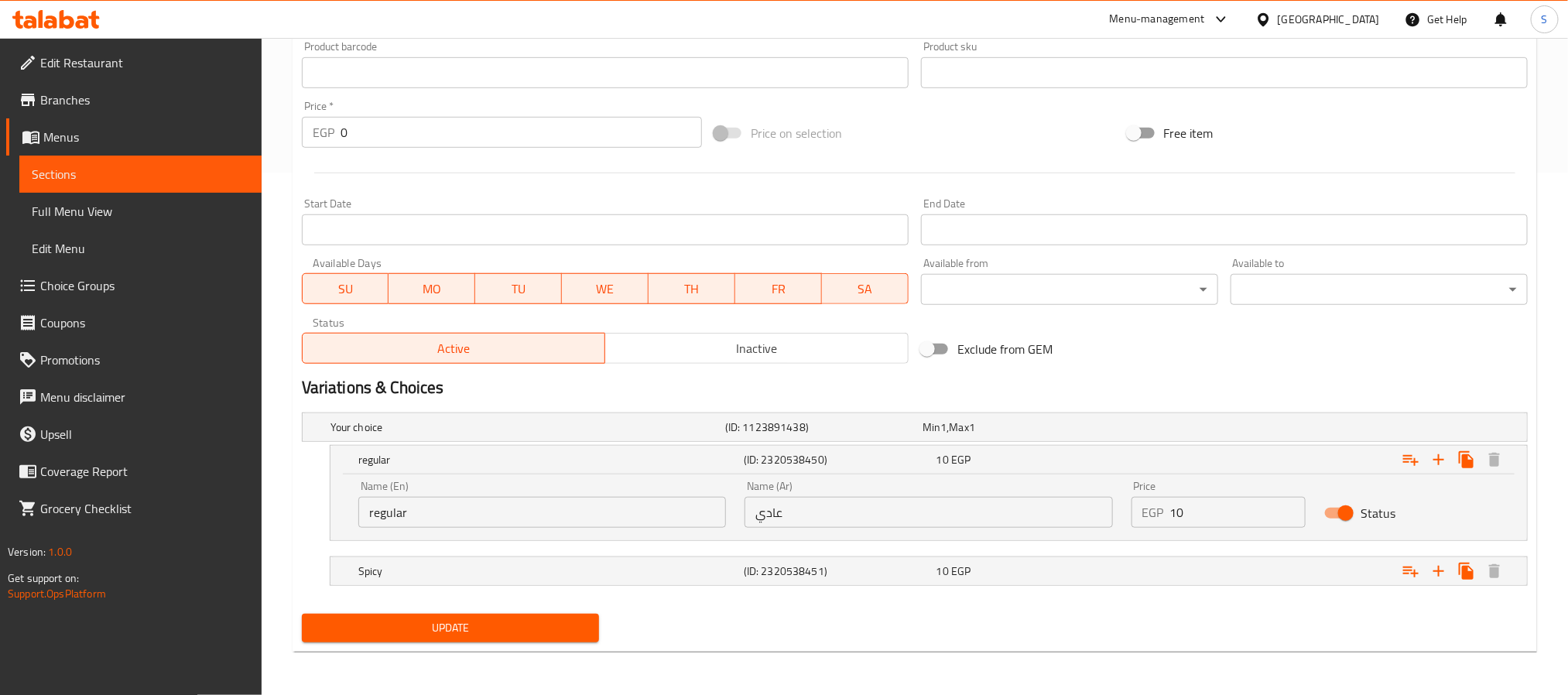
click at [372, 512] on input "regular" at bounding box center [542, 512] width 368 height 31
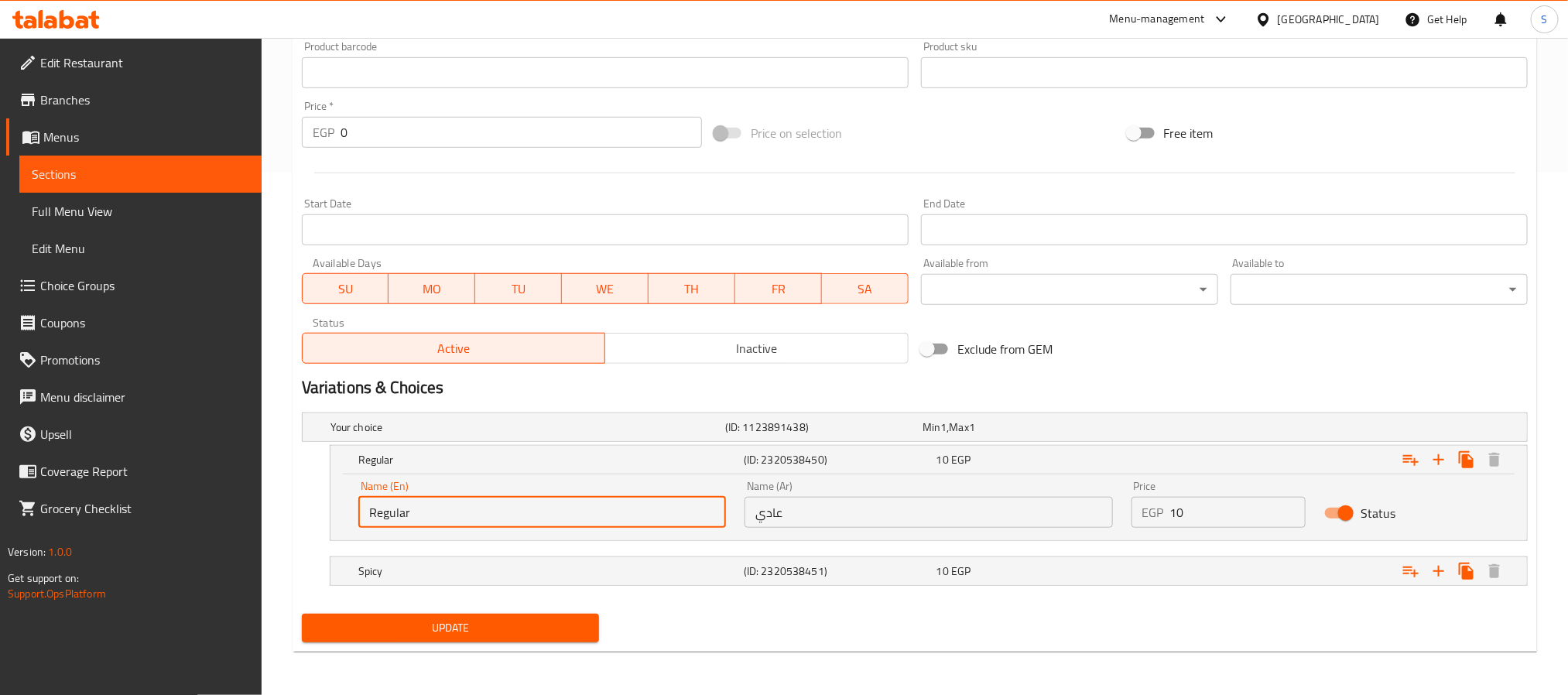
type input "Regular"
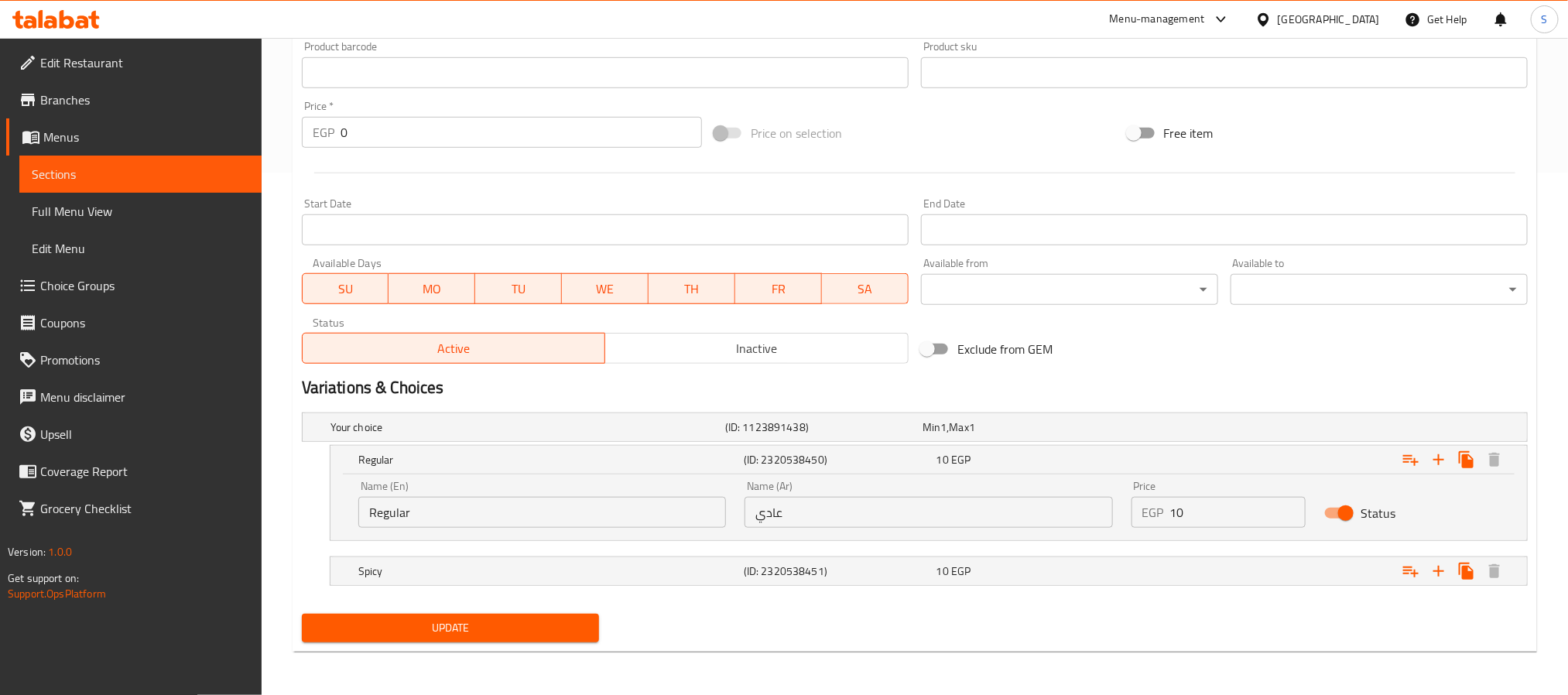
click at [504, 644] on div "Update" at bounding box center [450, 628] width 309 height 41
click at [521, 627] on span "Update" at bounding box center [450, 628] width 273 height 19
